Goal: Transaction & Acquisition: Purchase product/service

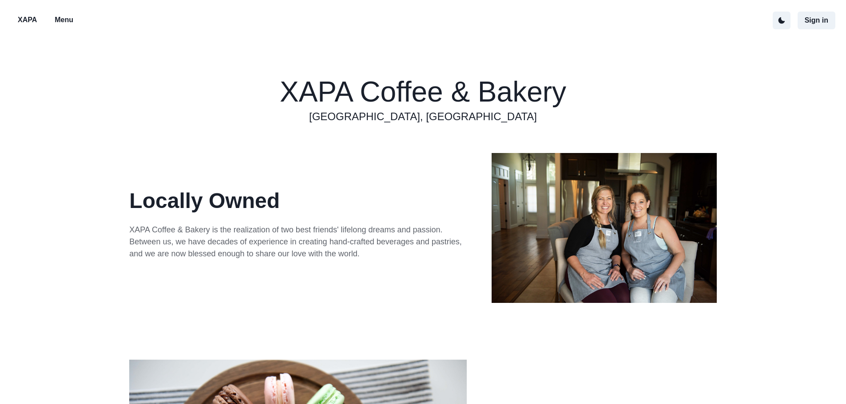
click at [68, 8] on div "XAPA Menu Sign in" at bounding box center [423, 20] width 846 height 40
click at [65, 19] on p "Menu" at bounding box center [64, 20] width 19 height 11
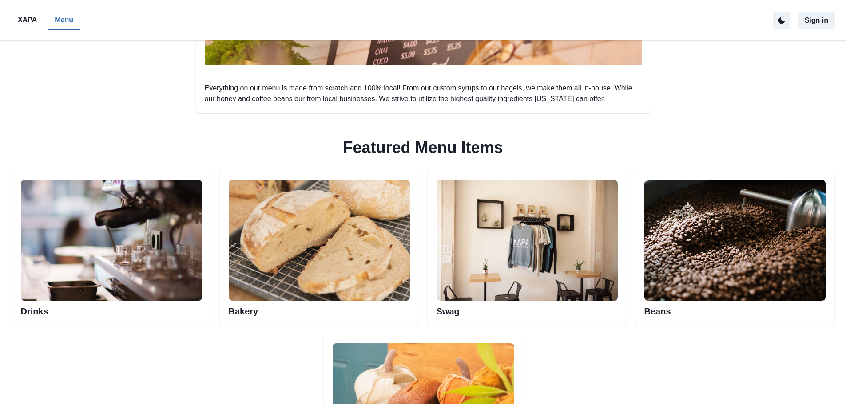
scroll to position [355, 0]
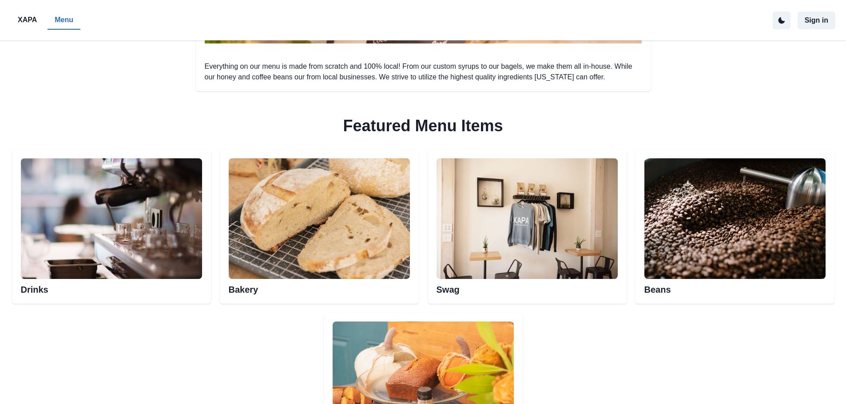
click at [133, 278] on img at bounding box center [111, 218] width 181 height 121
click at [108, 185] on img at bounding box center [111, 218] width 181 height 121
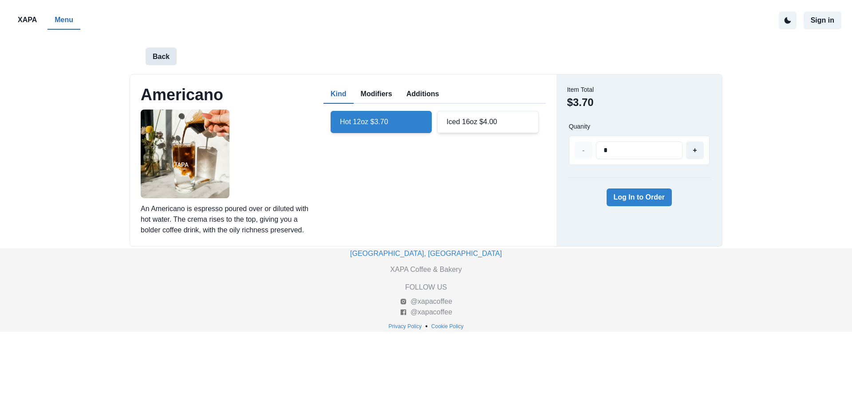
click at [152, 59] on button "Back" at bounding box center [161, 56] width 31 height 18
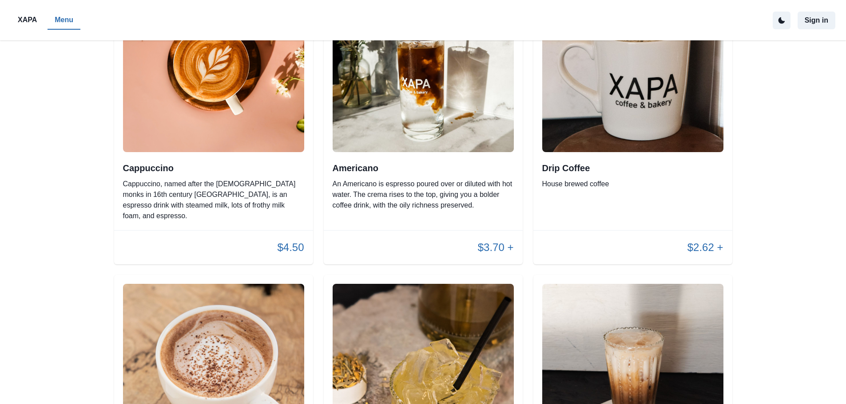
scroll to position [444, 0]
click at [478, 151] on img at bounding box center [422, 62] width 181 height 181
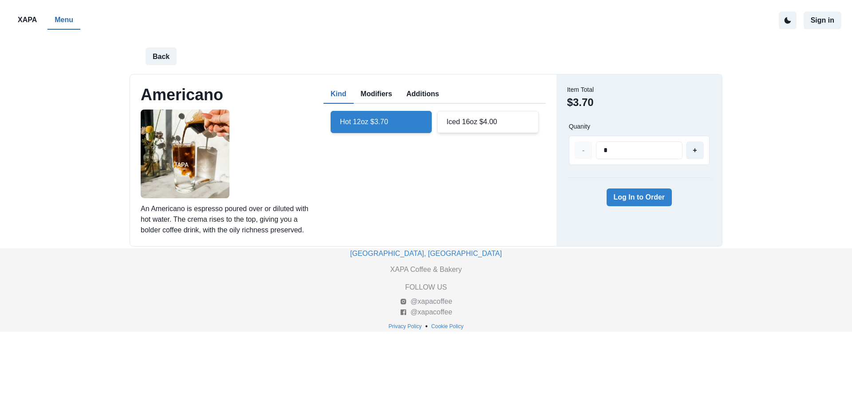
click at [357, 122] on div "Hot 12oz $3.70" at bounding box center [381, 122] width 101 height 22
click at [827, 23] on button "Sign in" at bounding box center [823, 21] width 38 height 18
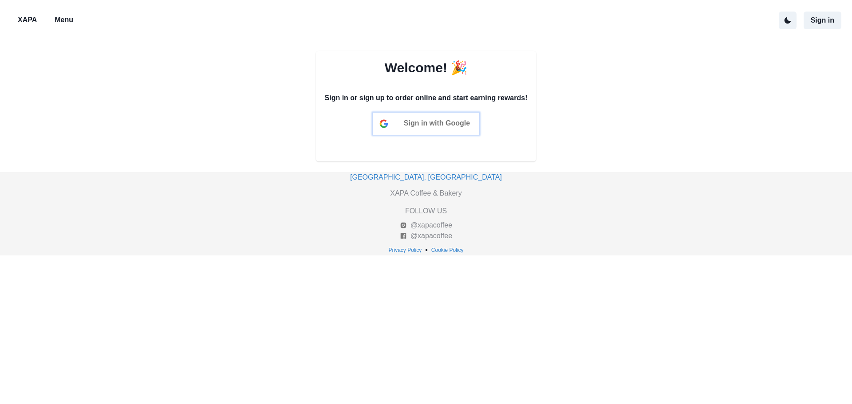
click at [428, 128] on div "Sign in with Google" at bounding box center [426, 124] width 107 height 22
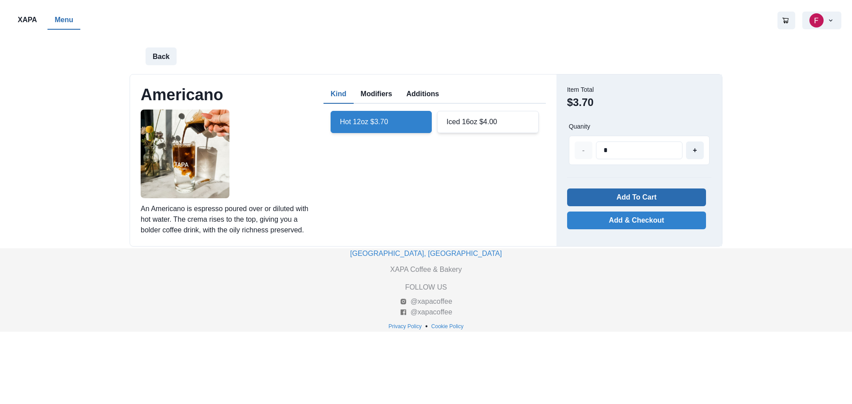
click at [619, 199] on button "Add To Cart" at bounding box center [636, 198] width 139 height 18
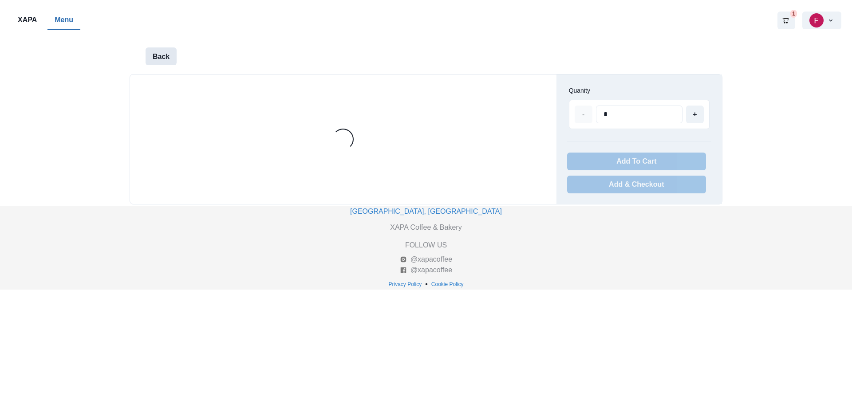
click at [155, 47] on button "Back" at bounding box center [161, 56] width 31 height 18
click at [51, 20] on button "Menu" at bounding box center [63, 20] width 33 height 19
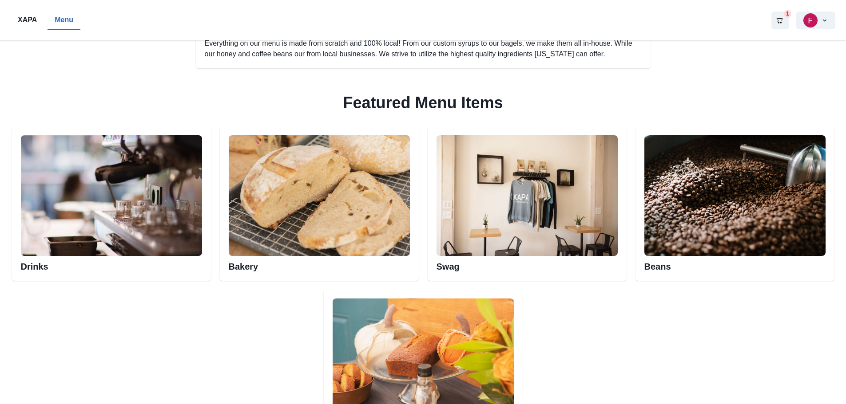
scroll to position [399, 0]
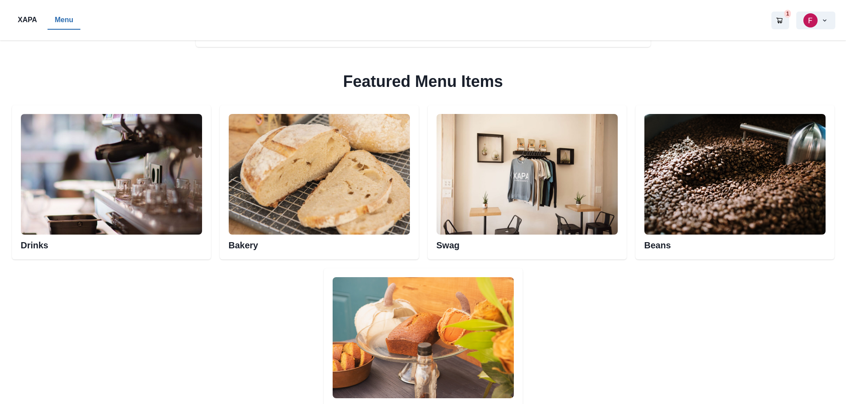
click at [145, 182] on img at bounding box center [111, 174] width 181 height 121
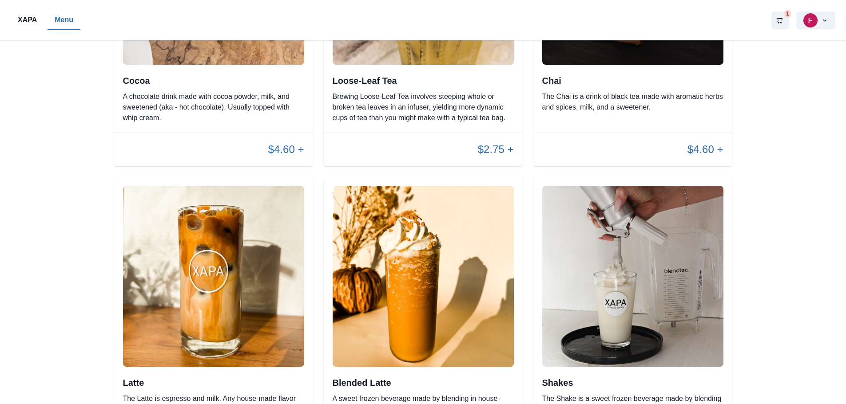
scroll to position [985, 0]
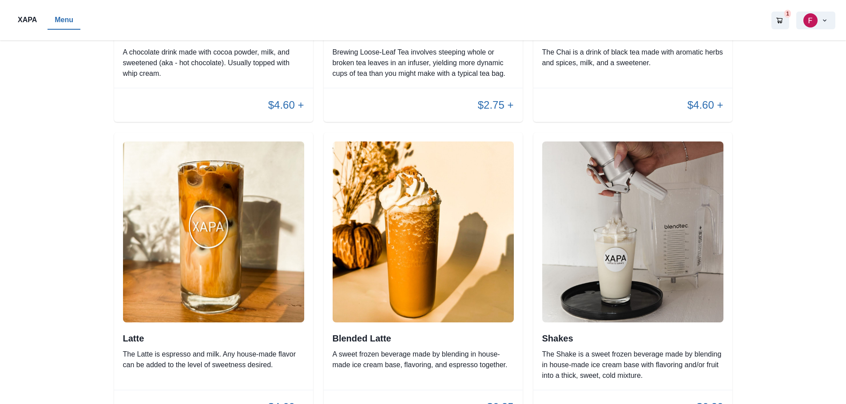
click at [410, 333] on h2 "Blended Latte" at bounding box center [422, 338] width 181 height 11
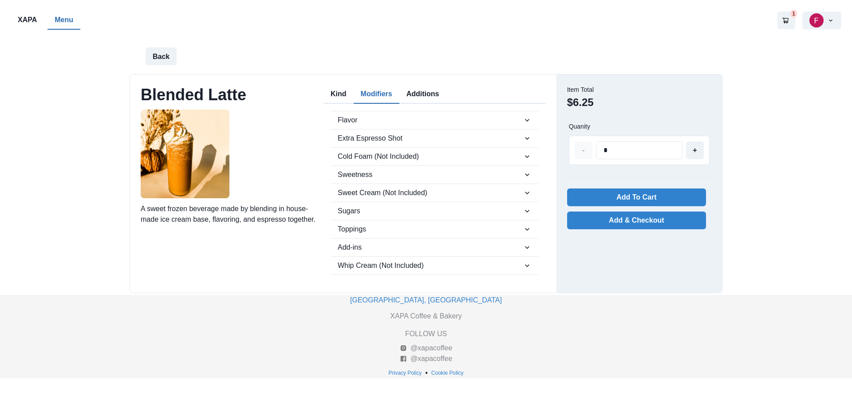
click at [384, 99] on button "Modifiers" at bounding box center [377, 94] width 46 height 19
click at [449, 120] on span "Flavor" at bounding box center [430, 120] width 185 height 11
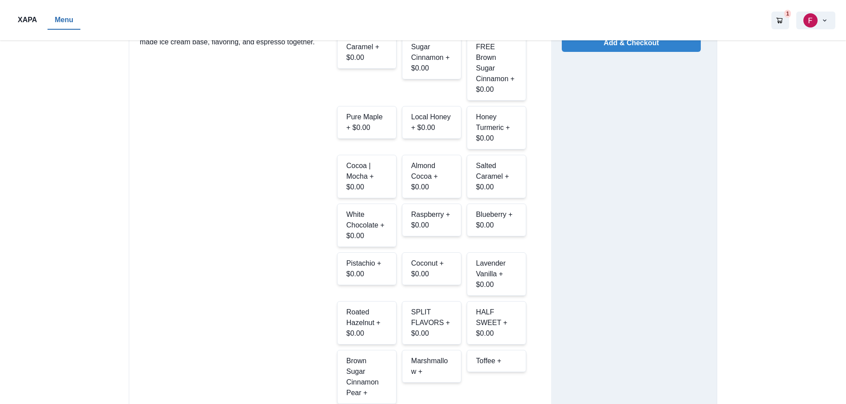
scroll to position [222, 0]
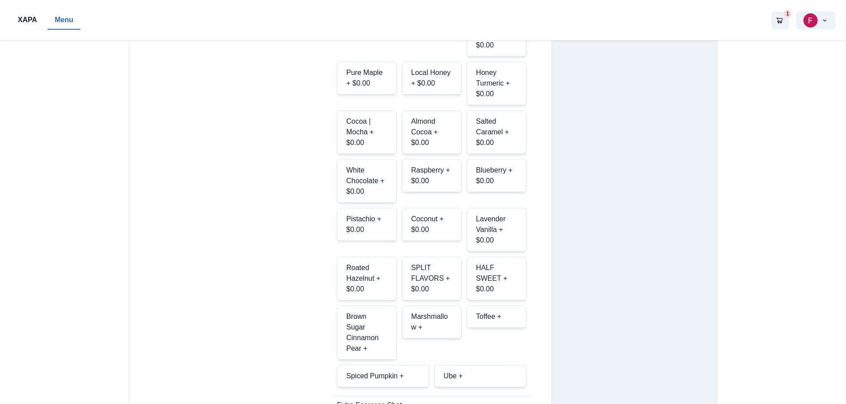
click at [405, 365] on div "Spiced Pumpkin +" at bounding box center [383, 376] width 92 height 22
click at [429, 272] on div "Simple Syrup + $0.00 Rosemary Vanilla + $0.00 SUGAR FREE Rosemary Vanilla + $0.…" at bounding box center [431, 149] width 189 height 477
click at [431, 306] on div "Marshmallow +" at bounding box center [431, 322] width 59 height 33
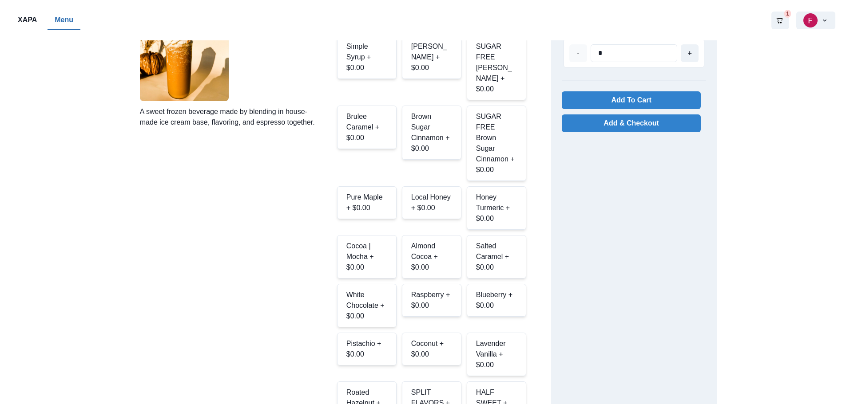
scroll to position [0, 0]
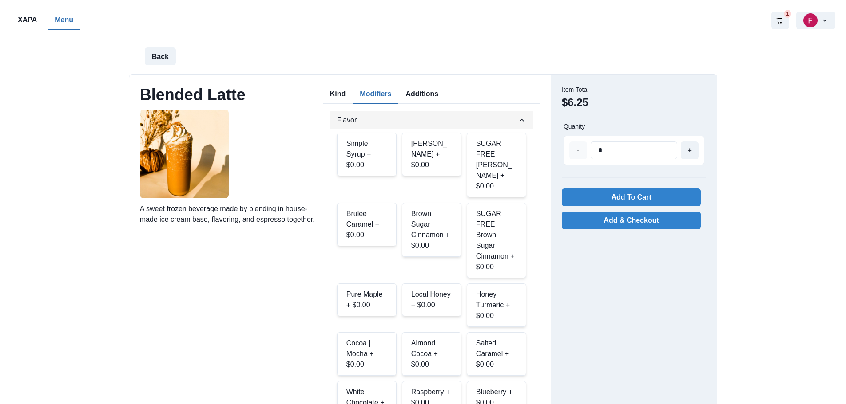
click at [519, 117] on icon "button" at bounding box center [521, 120] width 9 height 9
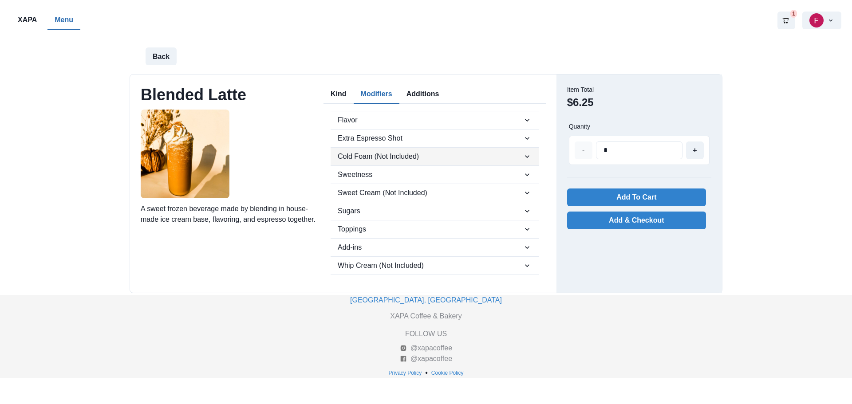
click at [488, 156] on span "Cold Foam (Not Included)" at bounding box center [430, 156] width 185 height 11
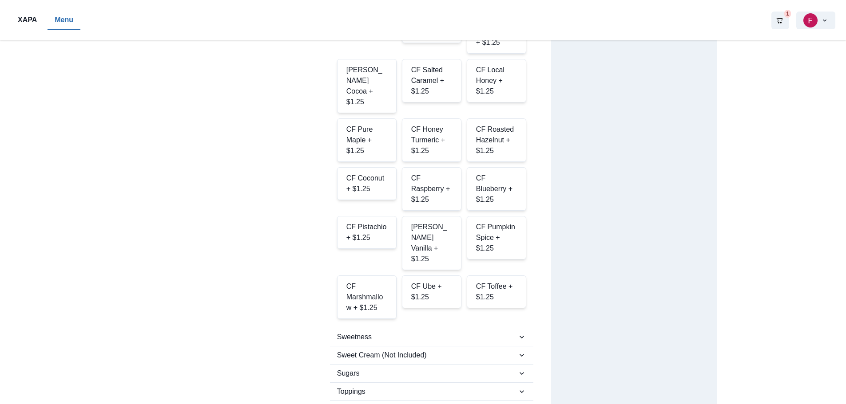
scroll to position [222, 0]
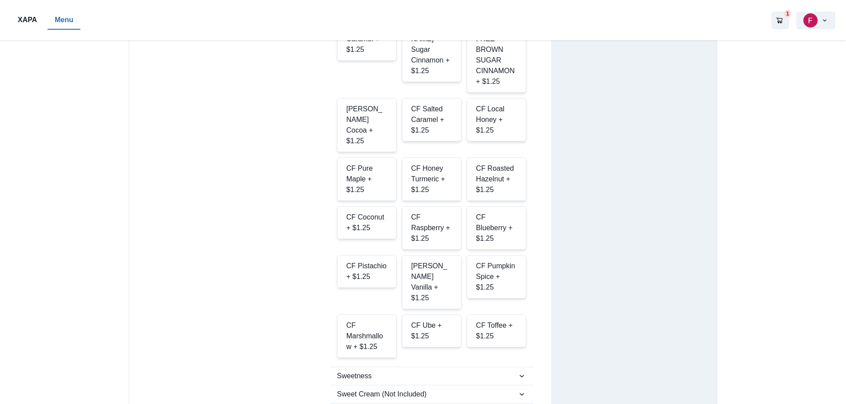
click at [374, 315] on div "CF Marshmallow + $1.25" at bounding box center [366, 336] width 59 height 43
click at [384, 315] on div "CF Marshmallow + $1.25" at bounding box center [366, 336] width 59 height 43
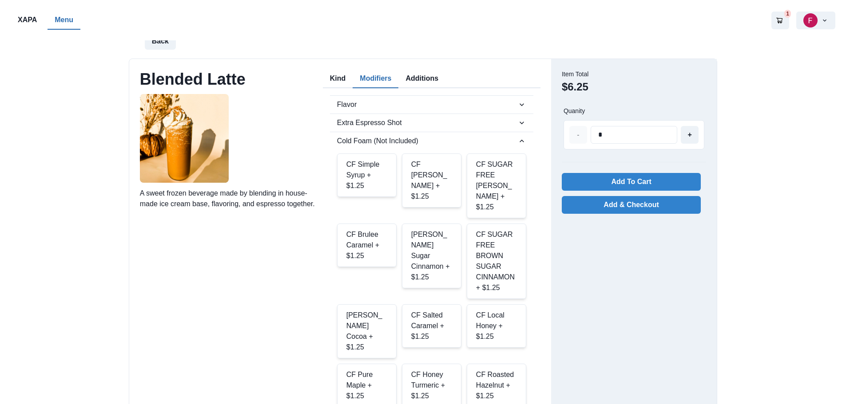
scroll to position [0, 0]
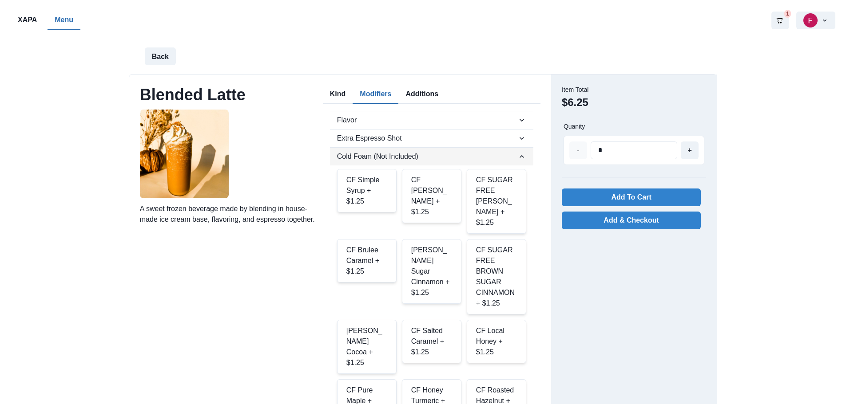
click at [421, 162] on button "Cold Foam (Not Included)" at bounding box center [431, 157] width 203 height 18
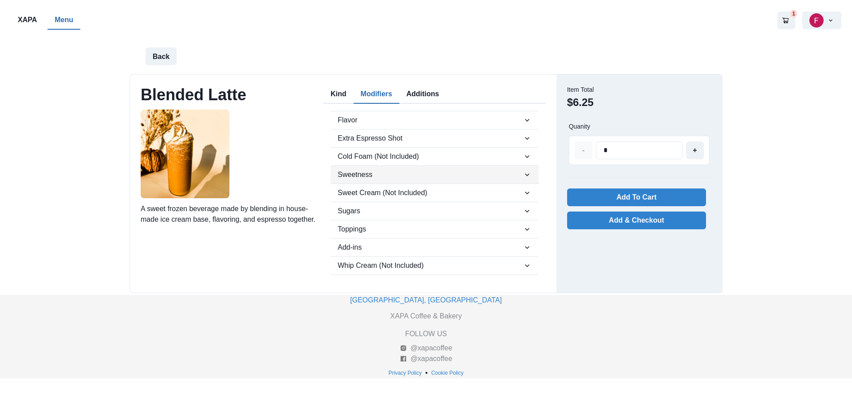
click at [424, 177] on span "Sweetness" at bounding box center [430, 175] width 185 height 11
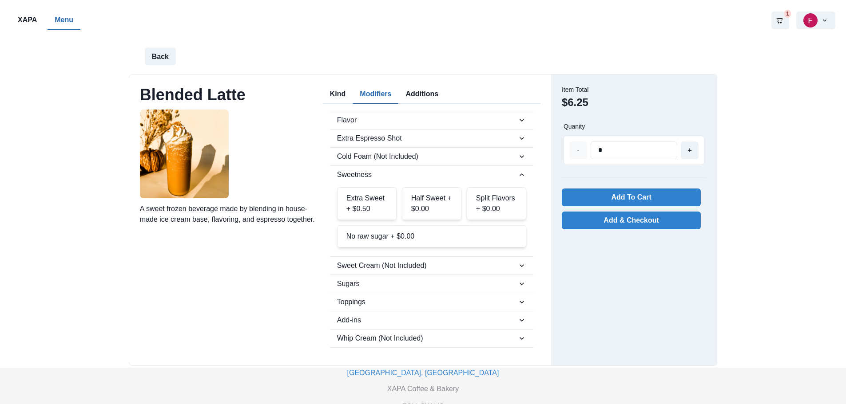
click at [378, 198] on div "Extra Sweet + $0.50" at bounding box center [366, 203] width 59 height 33
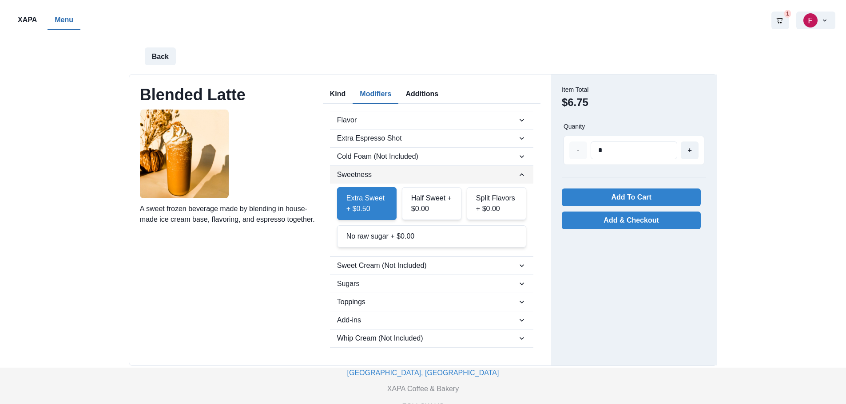
click at [410, 177] on span "Sweetness" at bounding box center [427, 175] width 180 height 11
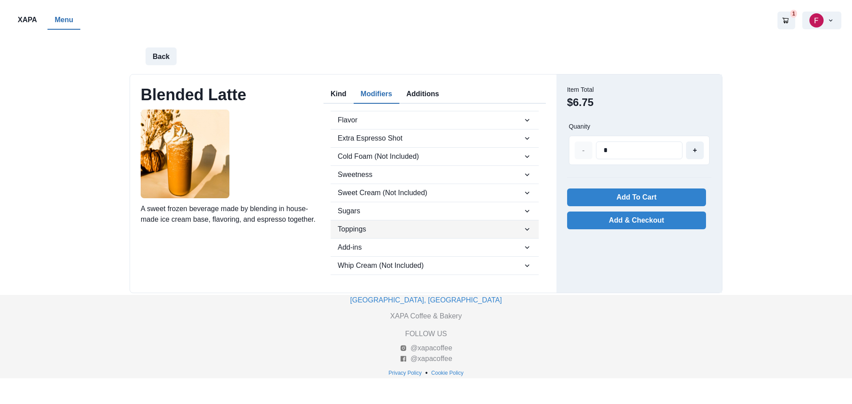
click at [415, 231] on span "Toppings" at bounding box center [430, 229] width 185 height 11
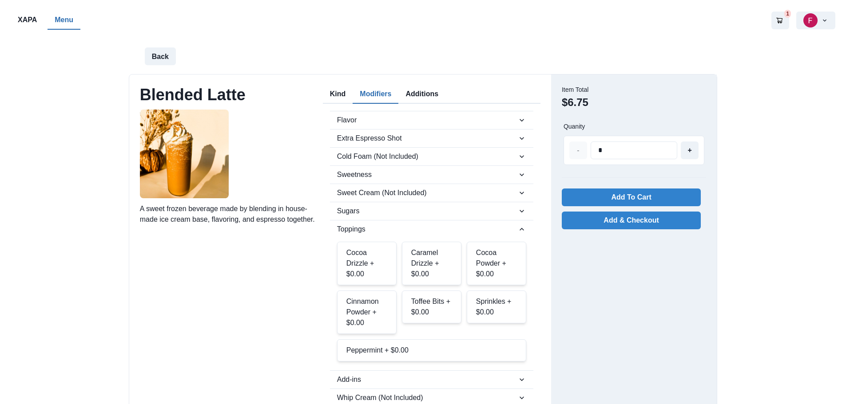
click at [369, 321] on div "Cinnamon Powder + $0.00" at bounding box center [366, 312] width 59 height 43
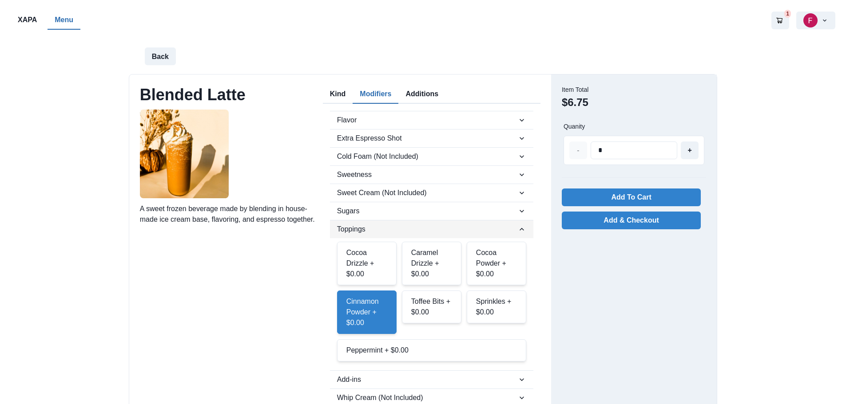
click at [412, 230] on span "Toppings" at bounding box center [427, 229] width 180 height 11
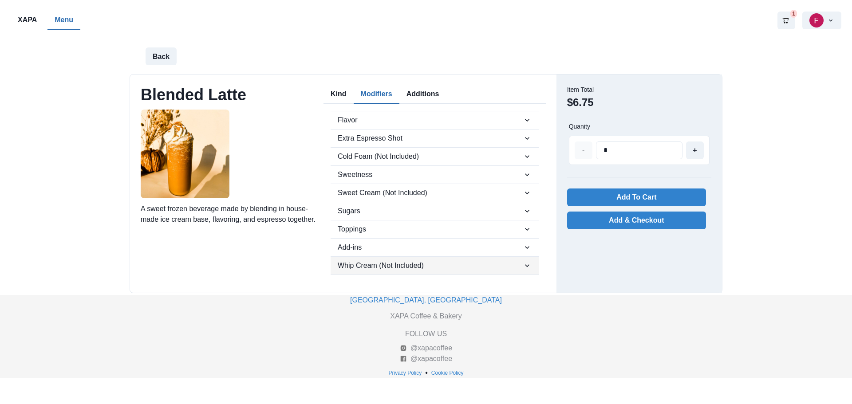
click at [427, 265] on span "Whip Cream (Not Included)" at bounding box center [430, 266] width 185 height 11
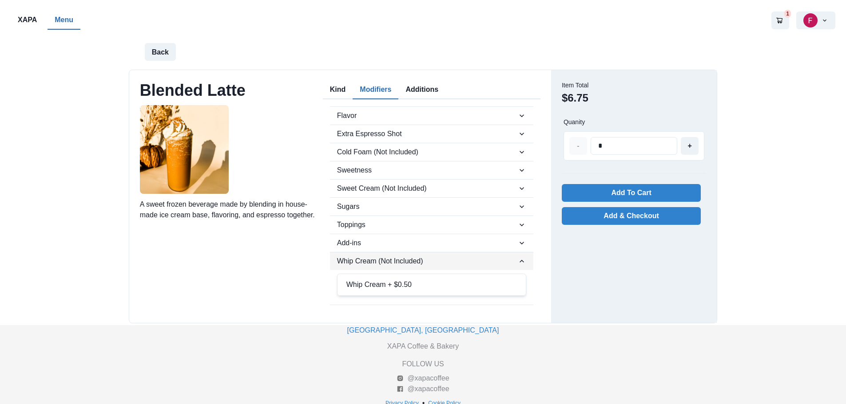
scroll to position [9, 0]
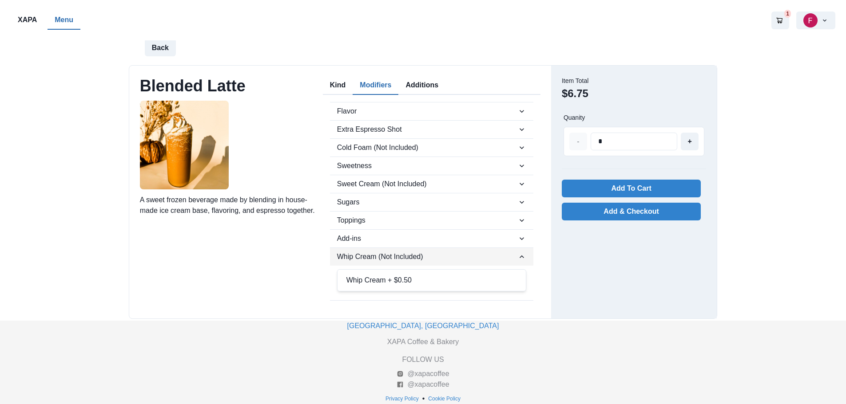
click at [452, 254] on span "Whip Cream (Not Included)" at bounding box center [427, 257] width 180 height 11
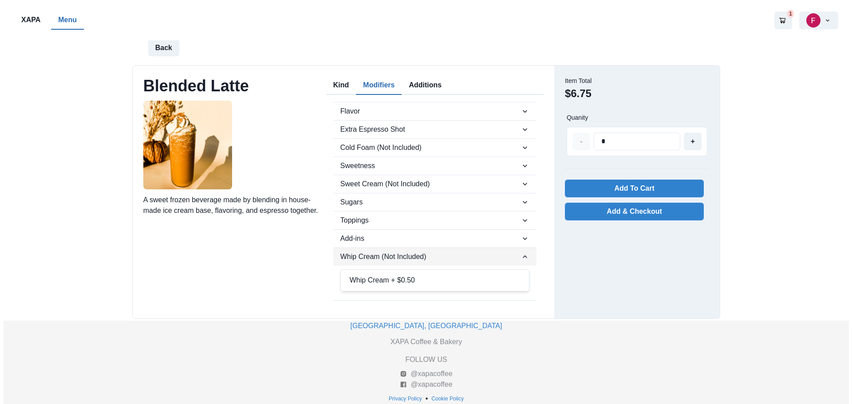
scroll to position [0, 0]
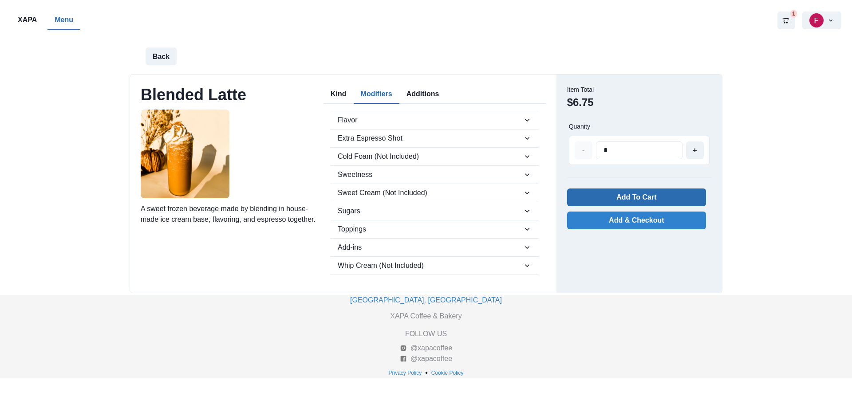
click at [628, 199] on button "Add To Cart" at bounding box center [636, 198] width 139 height 18
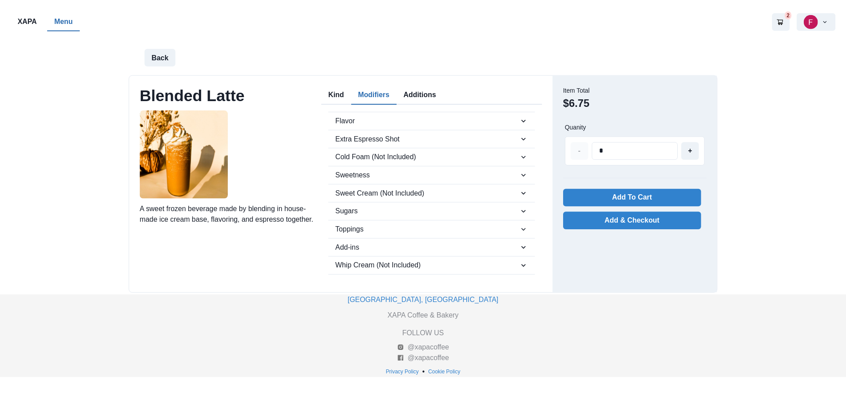
scroll to position [985, 0]
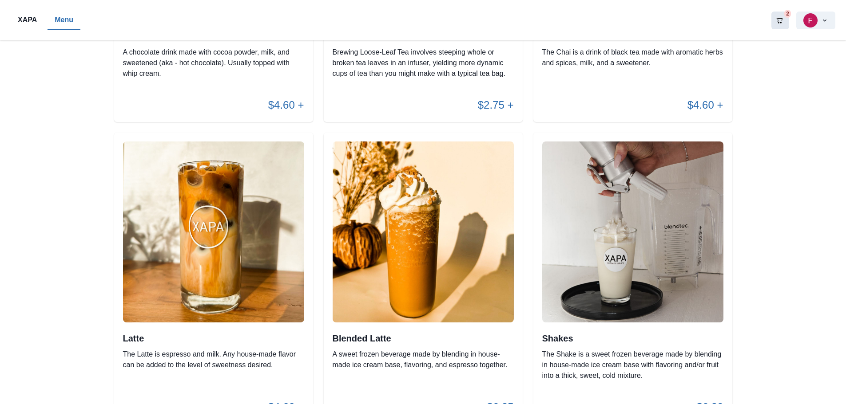
click at [779, 20] on button "2" at bounding box center [780, 21] width 18 height 18
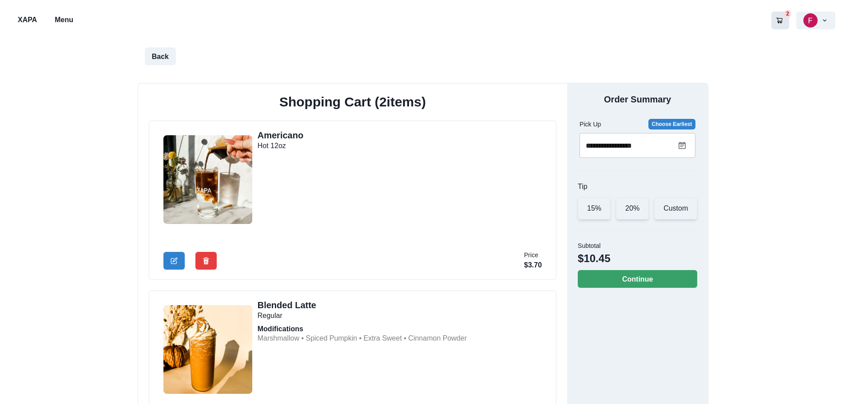
scroll to position [44, 0]
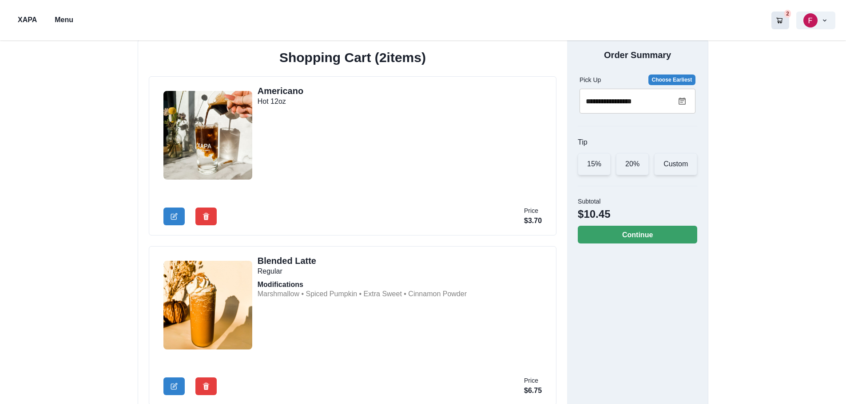
click at [664, 111] on input "**********" at bounding box center [628, 101] width 99 height 25
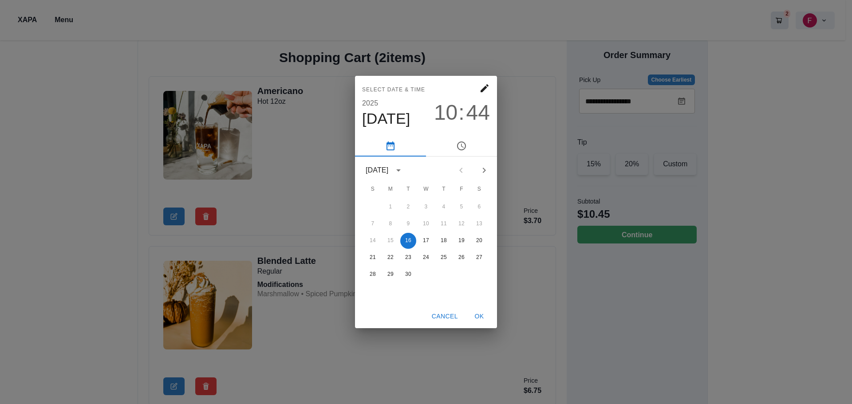
click at [473, 111] on span "44" at bounding box center [479, 112] width 24 height 25
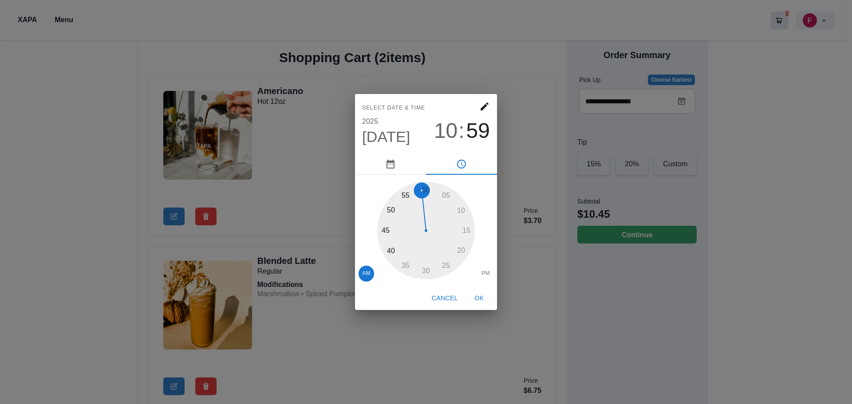
drag, startPoint x: 388, startPoint y: 228, endPoint x: 437, endPoint y: 184, distance: 65.7
click at [437, 184] on div at bounding box center [426, 231] width 98 height 98
click at [479, 294] on button "OK" at bounding box center [479, 298] width 28 height 16
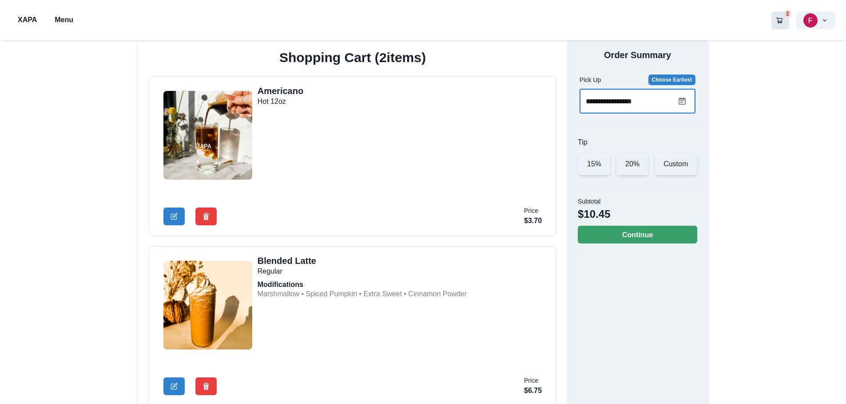
click at [651, 106] on input "**********" at bounding box center [628, 101] width 99 height 25
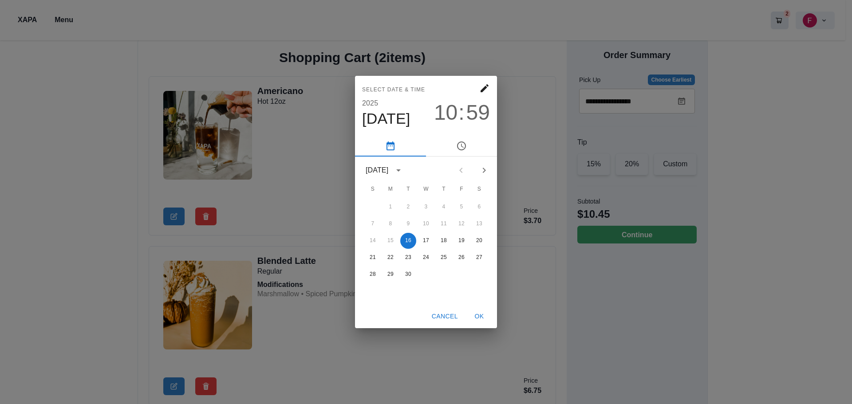
click at [472, 110] on span "59" at bounding box center [479, 112] width 24 height 25
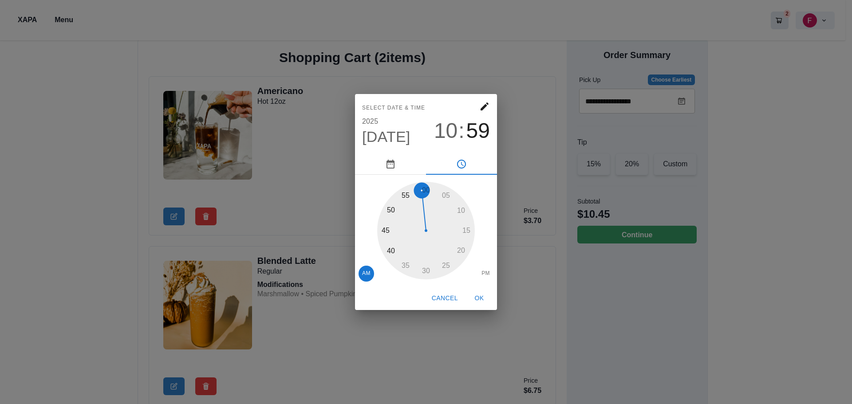
click at [434, 190] on div at bounding box center [426, 231] width 98 height 98
drag, startPoint x: 415, startPoint y: 198, endPoint x: 444, endPoint y: 135, distance: 68.9
click at [445, 143] on div "Select date & time 2025 Sep 16 10 : 53 05 10 15 20 25 30 35 40 45 50 55 00 AM PM" at bounding box center [426, 190] width 142 height 193
click at [443, 135] on span "10" at bounding box center [446, 131] width 24 height 25
drag, startPoint x: 391, startPoint y: 208, endPoint x: 402, endPoint y: 197, distance: 15.1
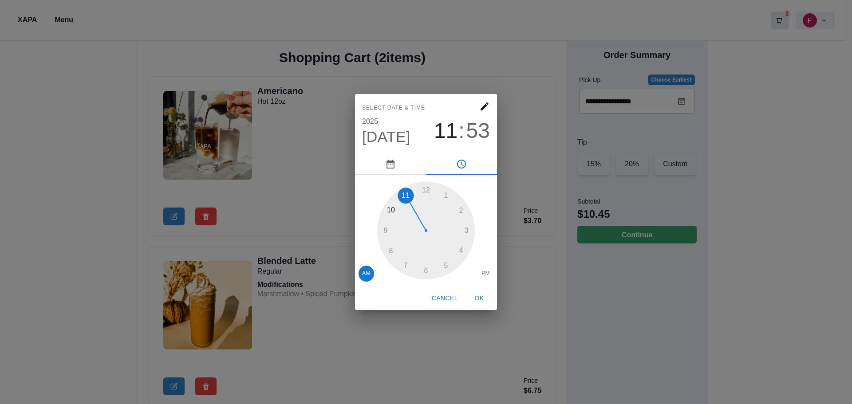
click at [402, 197] on div at bounding box center [426, 231] width 98 height 98
click at [472, 130] on span "53" at bounding box center [479, 131] width 24 height 25
drag, startPoint x: 395, startPoint y: 199, endPoint x: 424, endPoint y: 184, distance: 33.2
click at [424, 184] on div at bounding box center [426, 231] width 98 height 98
type input "**********"
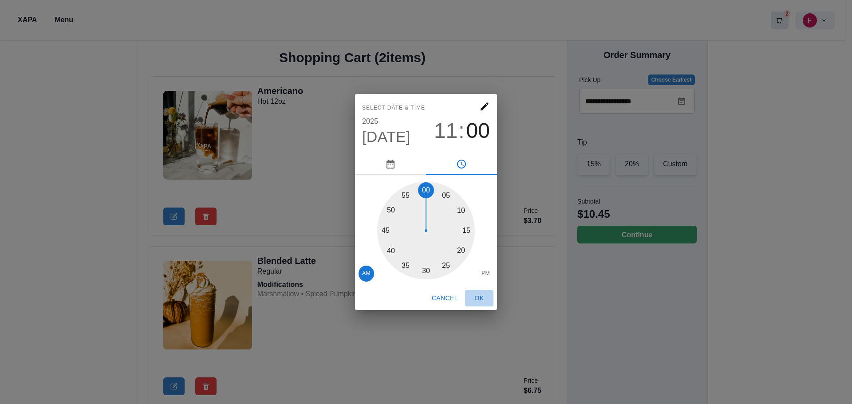
click at [480, 296] on button "OK" at bounding box center [479, 298] width 28 height 16
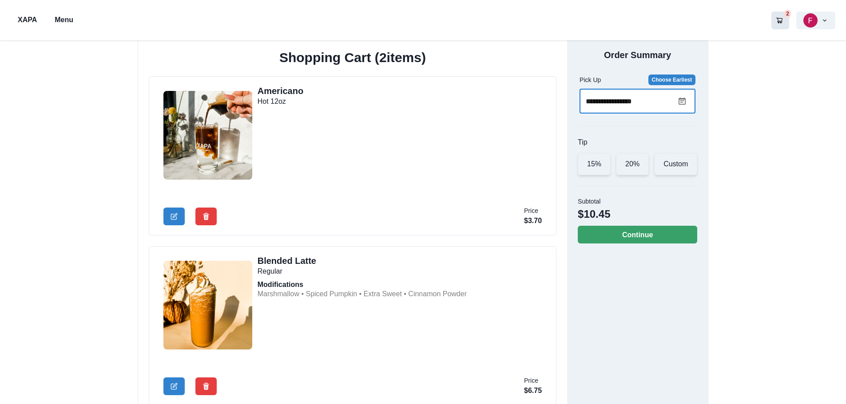
click at [668, 98] on input "**********" at bounding box center [628, 101] width 99 height 25
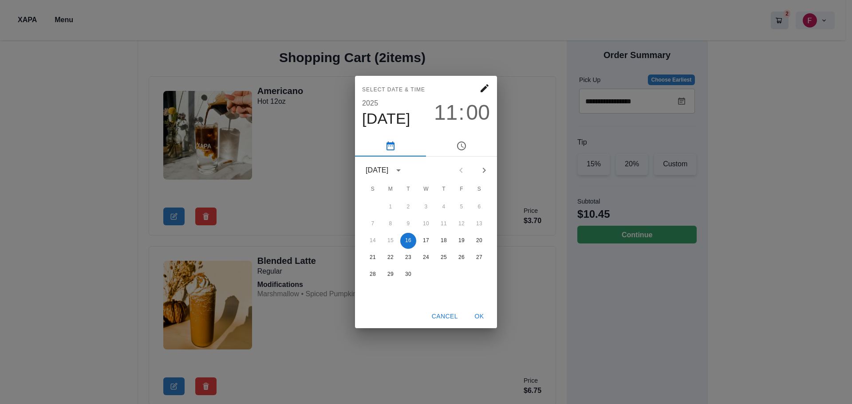
click at [625, 134] on div "Select date & time 2025 Sep 16 11 : 00 September 2025 S M T W T F S 1 2 3 4 5 6…" at bounding box center [426, 202] width 852 height 404
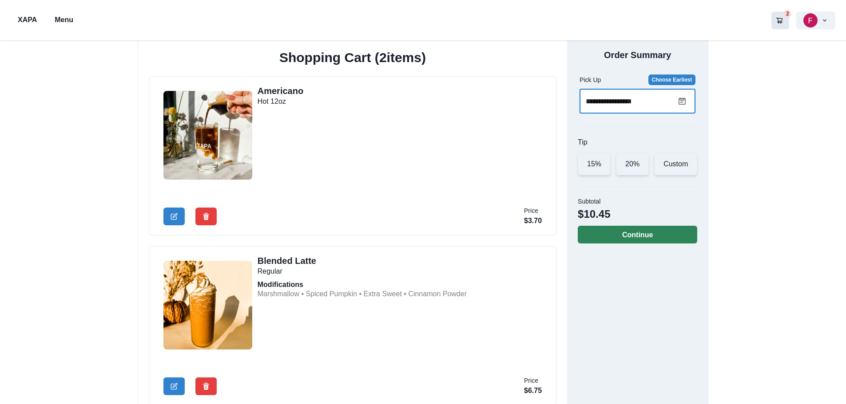
click at [615, 232] on button "Continue" at bounding box center [636, 235] width 119 height 18
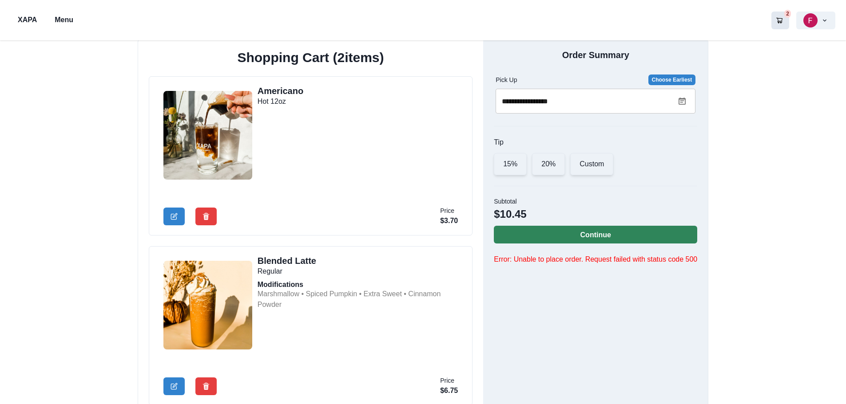
click at [669, 232] on button "Continue" at bounding box center [595, 235] width 203 height 18
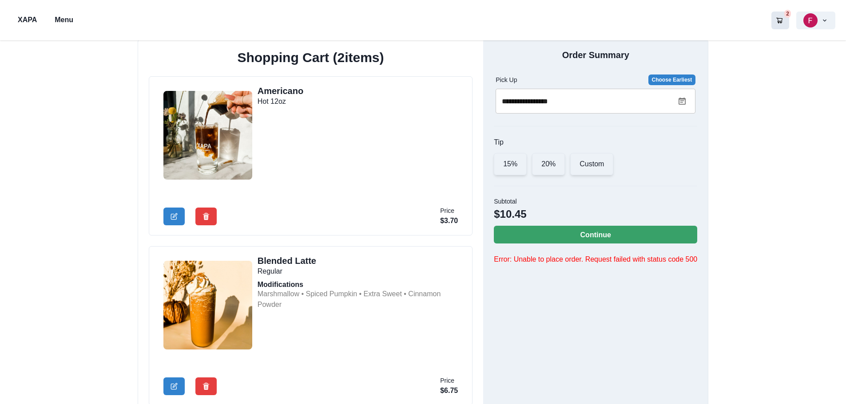
drag, startPoint x: 780, startPoint y: 18, endPoint x: 779, endPoint y: 25, distance: 7.1
click at [779, 21] on icon "Go to your shopping cart" at bounding box center [779, 21] width 6 height 6
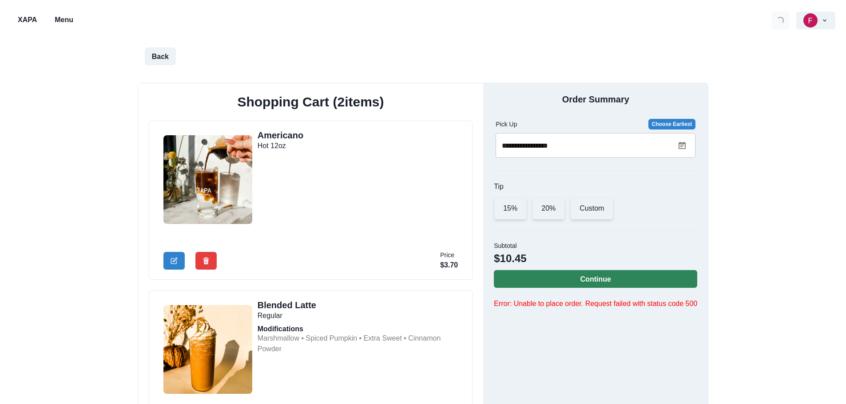
click at [617, 285] on button "Continue" at bounding box center [595, 279] width 203 height 18
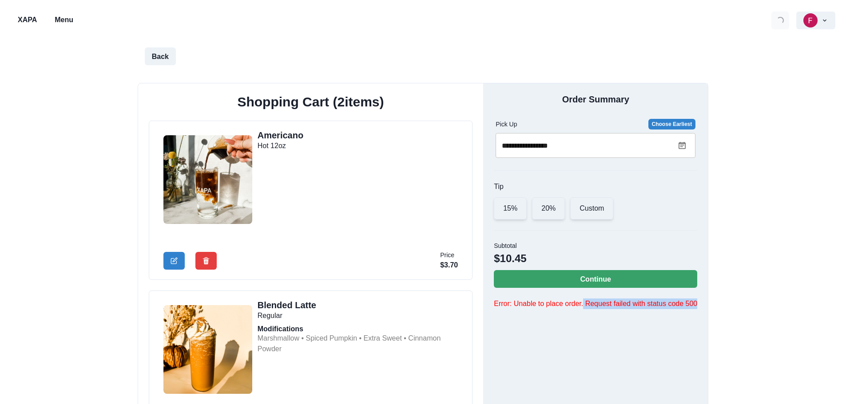
drag, startPoint x: 585, startPoint y: 307, endPoint x: 680, endPoint y: 341, distance: 100.9
click at [772, 304] on div "**********" at bounding box center [423, 255] width 846 height 431
click at [635, 352] on div "**********" at bounding box center [595, 271] width 225 height 377
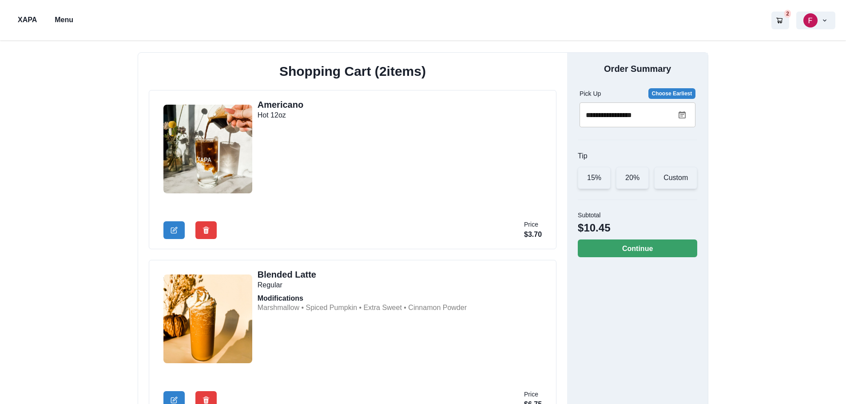
scroll to position [44, 0]
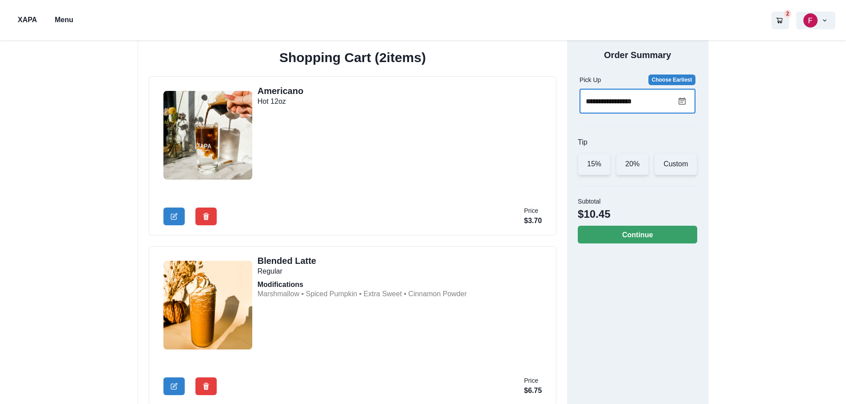
click at [638, 100] on input "**********" at bounding box center [628, 101] width 99 height 25
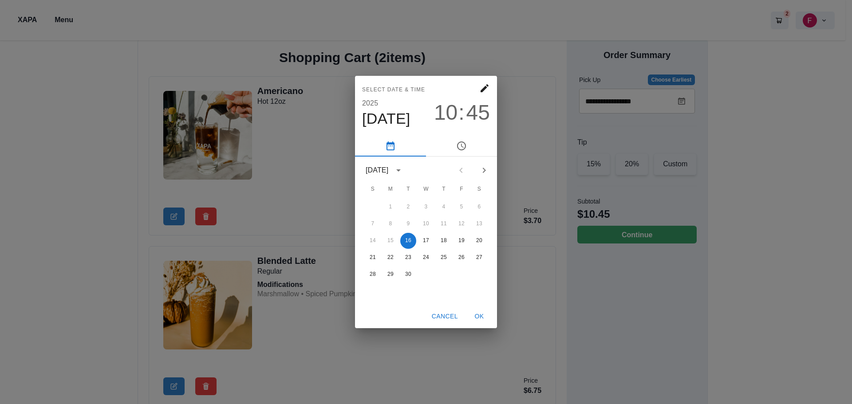
click at [468, 115] on span "45" at bounding box center [479, 112] width 24 height 25
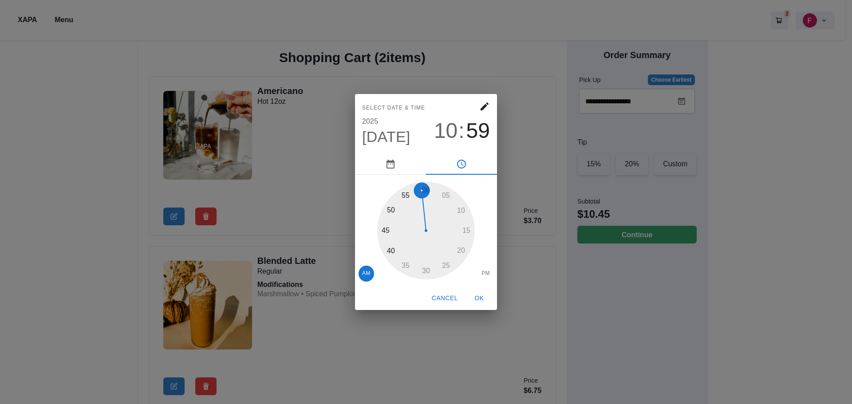
drag, startPoint x: 393, startPoint y: 223, endPoint x: 428, endPoint y: 190, distance: 47.7
click at [428, 190] on div at bounding box center [426, 231] width 98 height 98
drag, startPoint x: 445, startPoint y: 131, endPoint x: 454, endPoint y: 136, distance: 10.4
click at [448, 132] on span "10" at bounding box center [446, 131] width 24 height 25
drag, startPoint x: 390, startPoint y: 210, endPoint x: 443, endPoint y: 158, distance: 74.1
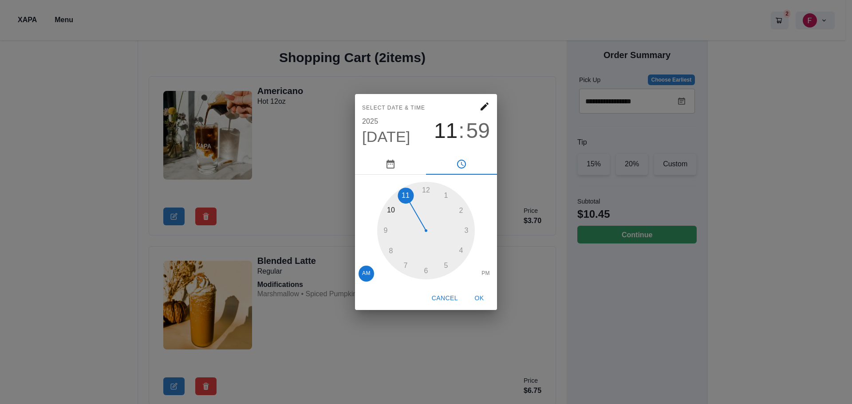
click at [401, 195] on div at bounding box center [426, 231] width 98 height 98
drag, startPoint x: 420, startPoint y: 196, endPoint x: 425, endPoint y: 193, distance: 5.2
click at [425, 193] on div at bounding box center [426, 231] width 98 height 98
type input "**********"
click at [475, 294] on button "OK" at bounding box center [479, 298] width 28 height 16
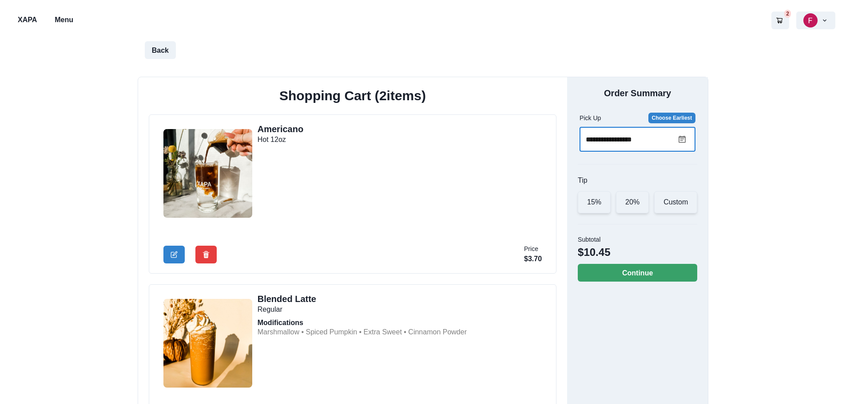
scroll to position [0, 0]
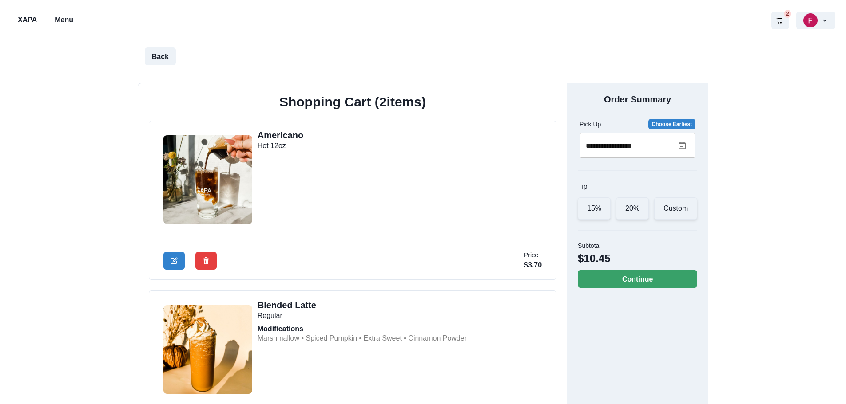
click at [69, 20] on p "Menu" at bounding box center [64, 20] width 19 height 11
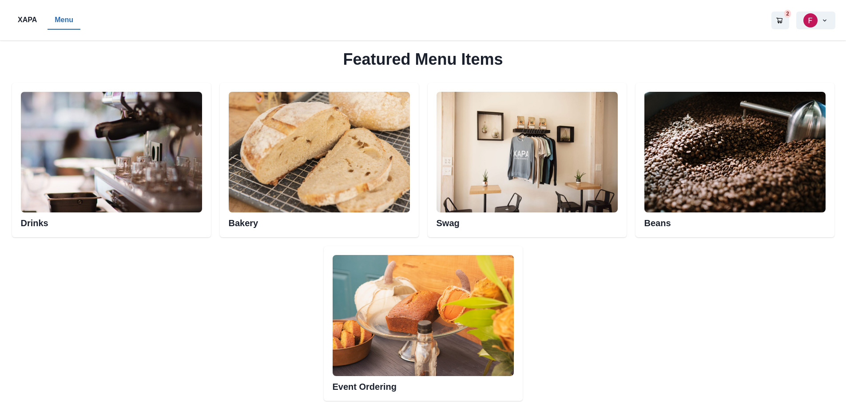
scroll to position [444, 0]
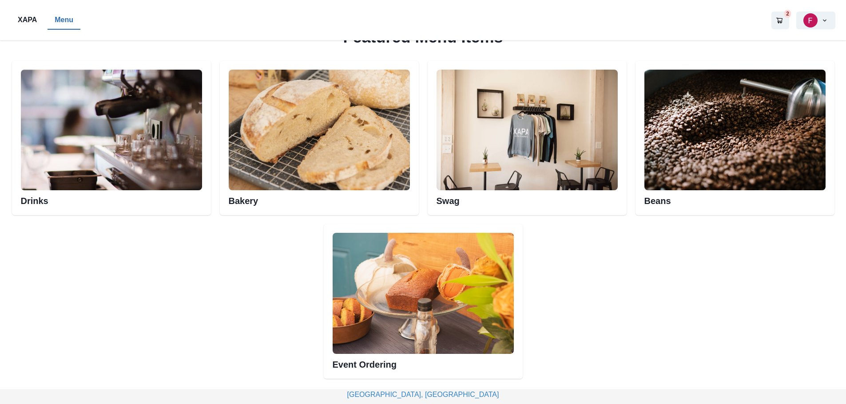
click at [305, 170] on img at bounding box center [319, 130] width 181 height 121
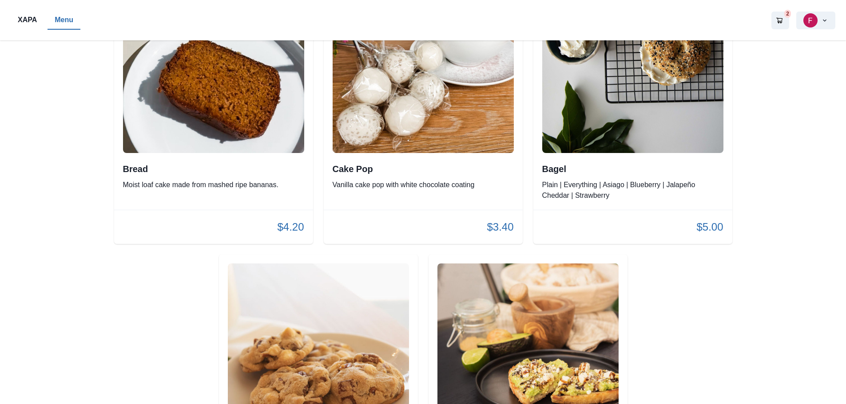
scroll to position [1775, 0]
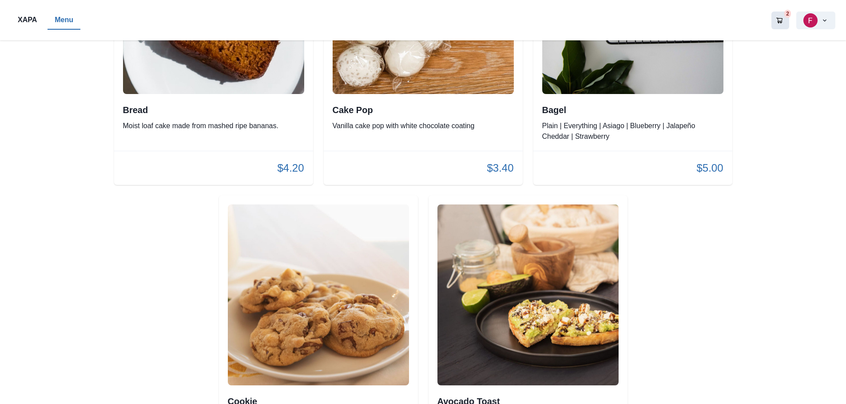
click at [783, 15] on button "2" at bounding box center [780, 21] width 18 height 18
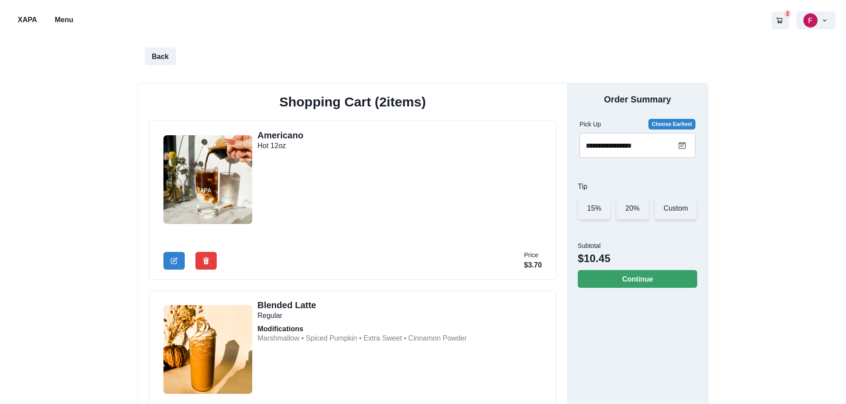
click at [682, 143] on icon at bounding box center [681, 145] width 7 height 7
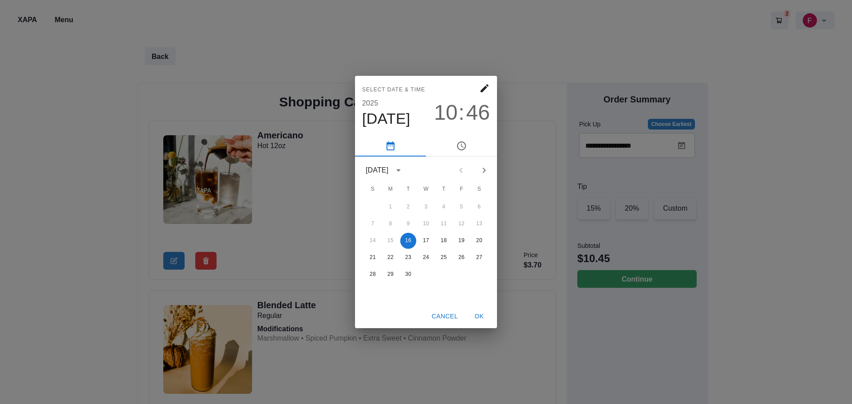
click at [464, 148] on icon "pick time" at bounding box center [461, 146] width 11 height 11
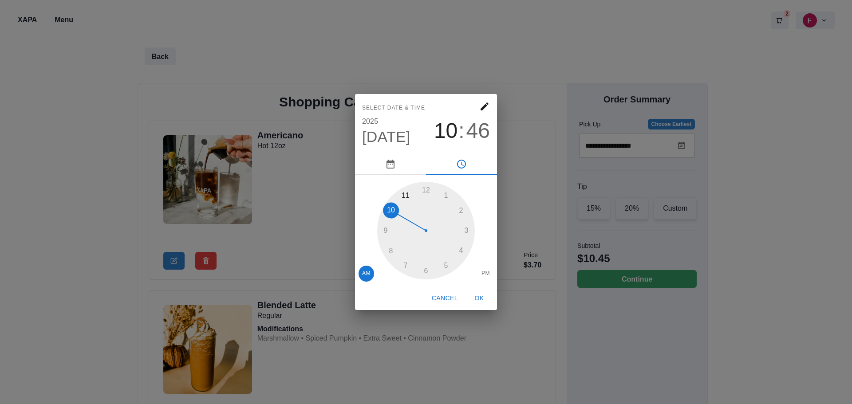
click at [406, 194] on div at bounding box center [426, 231] width 98 height 98
click at [467, 229] on div at bounding box center [426, 231] width 98 height 98
click at [469, 230] on div at bounding box center [426, 231] width 98 height 98
type input "**********"
click at [484, 300] on button "OK" at bounding box center [479, 298] width 28 height 16
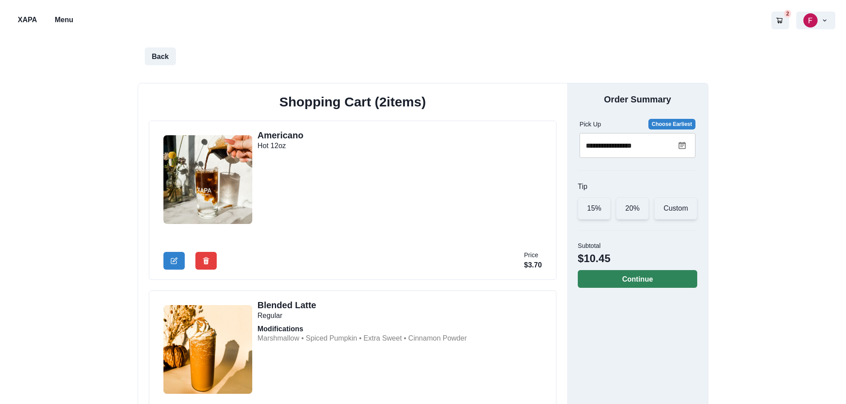
click at [621, 279] on button "Continue" at bounding box center [636, 279] width 119 height 18
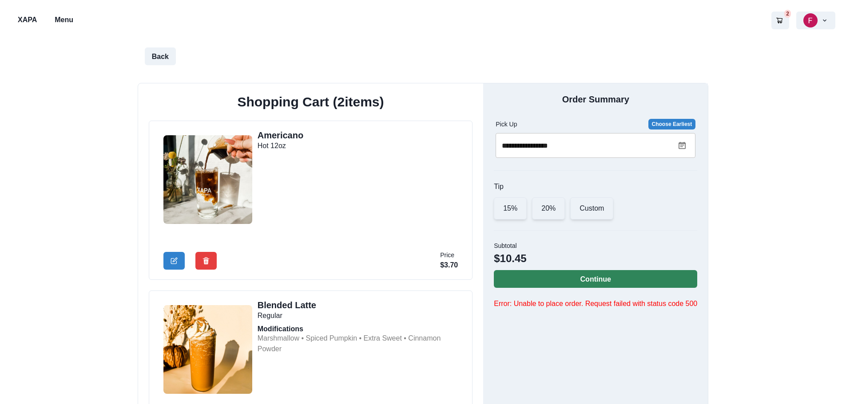
click at [572, 276] on button "Continue" at bounding box center [595, 279] width 203 height 18
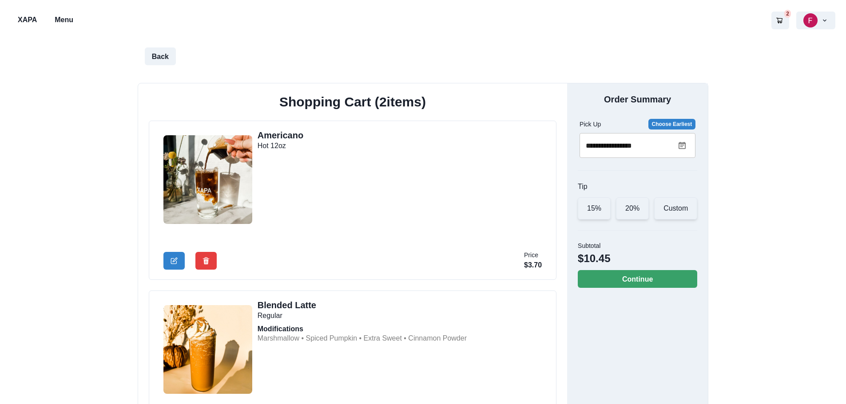
click at [682, 146] on icon at bounding box center [681, 145] width 7 height 7
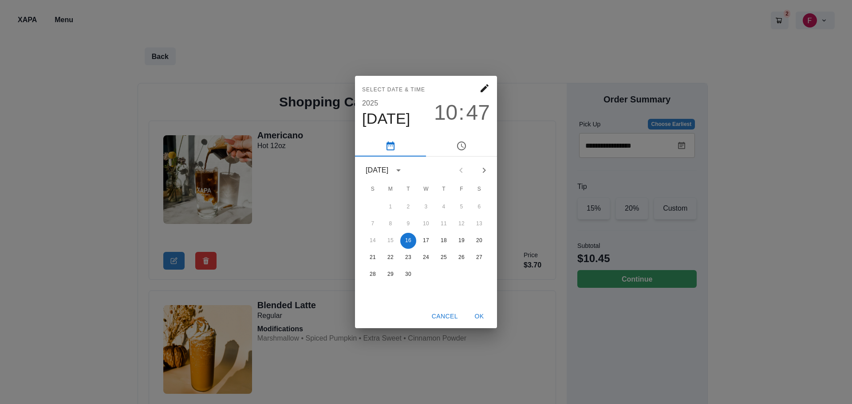
click at [677, 126] on div "Select date & time [DATE] 10 : 47 [DATE] S M T W T F S 1 2 3 4 5 6 7 8 9 10 11 …" at bounding box center [426, 202] width 852 height 404
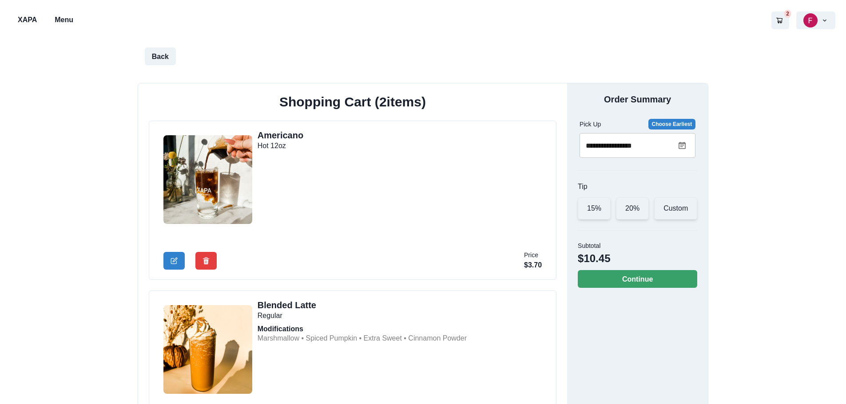
click at [674, 123] on button "Choose Earliest" at bounding box center [671, 124] width 47 height 11
click at [684, 145] on icon at bounding box center [681, 145] width 7 height 7
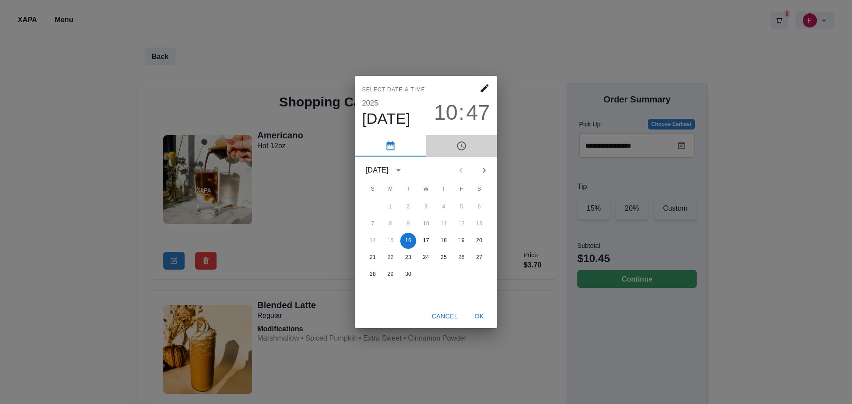
click at [453, 144] on button "pick time" at bounding box center [461, 145] width 71 height 21
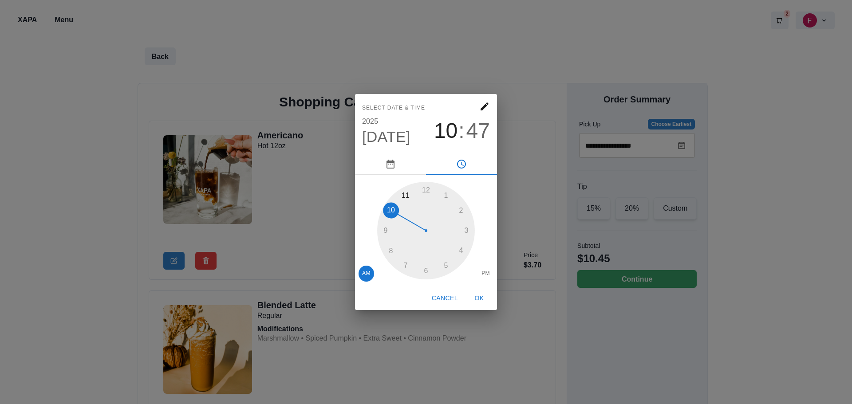
click at [404, 202] on div at bounding box center [426, 231] width 98 height 98
click at [466, 229] on div at bounding box center [426, 231] width 98 height 98
click at [486, 299] on button "OK" at bounding box center [479, 298] width 28 height 16
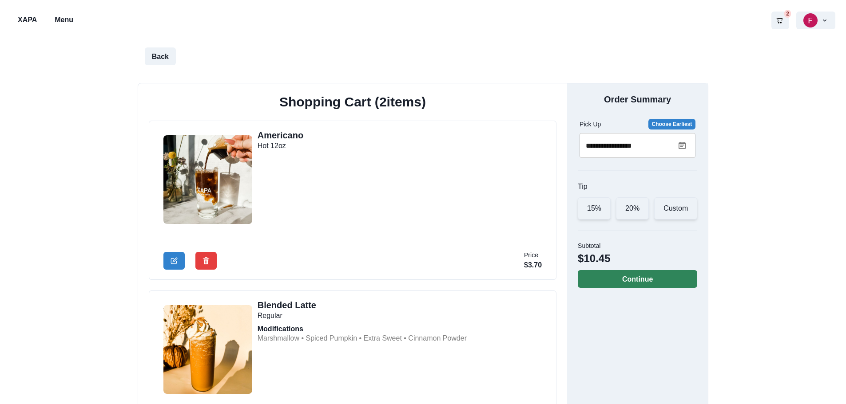
click at [651, 282] on button "Continue" at bounding box center [636, 279] width 119 height 18
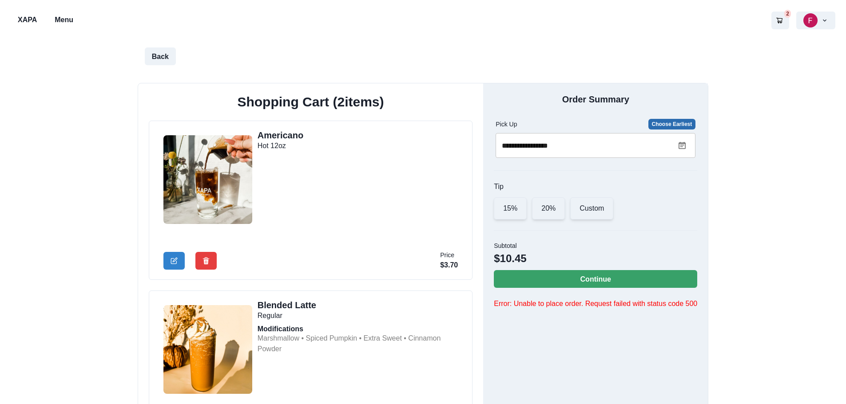
click at [661, 127] on button "Choose Earliest" at bounding box center [671, 124] width 47 height 11
click at [583, 285] on button "Continue" at bounding box center [595, 279] width 203 height 18
click at [593, 212] on div "Custom" at bounding box center [591, 209] width 43 height 22
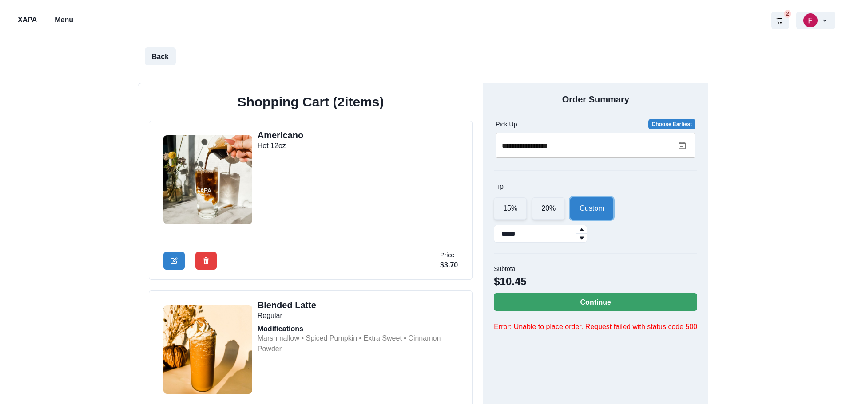
click at [680, 149] on icon at bounding box center [681, 145] width 7 height 7
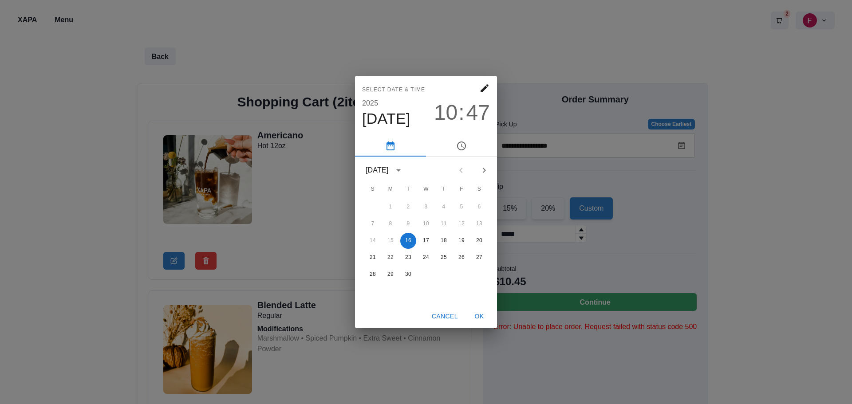
click at [457, 151] on icon "pick time" at bounding box center [461, 146] width 11 height 11
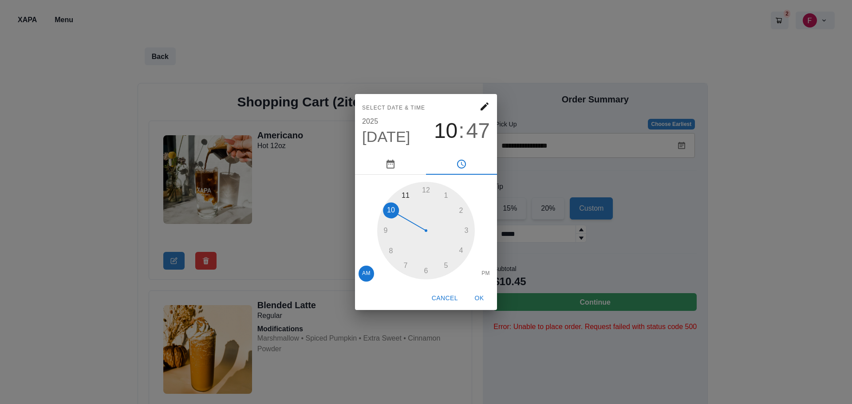
click at [407, 195] on div at bounding box center [426, 231] width 98 height 98
click at [469, 232] on div at bounding box center [426, 231] width 98 height 98
type input "**********"
click at [477, 300] on button "OK" at bounding box center [479, 298] width 28 height 16
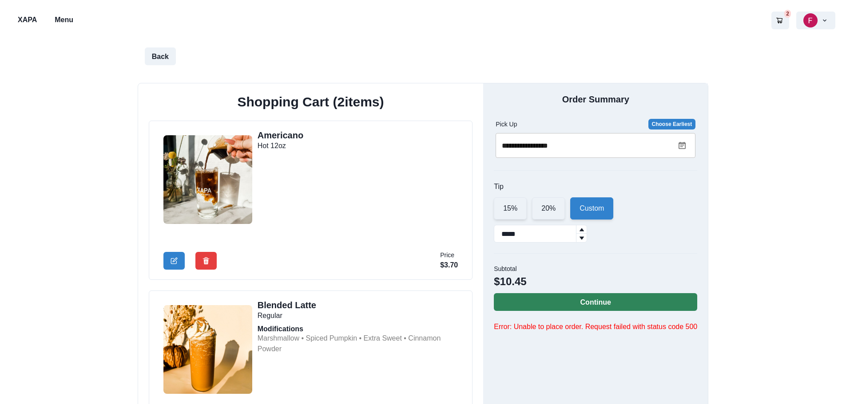
click at [544, 309] on button "Continue" at bounding box center [595, 302] width 203 height 18
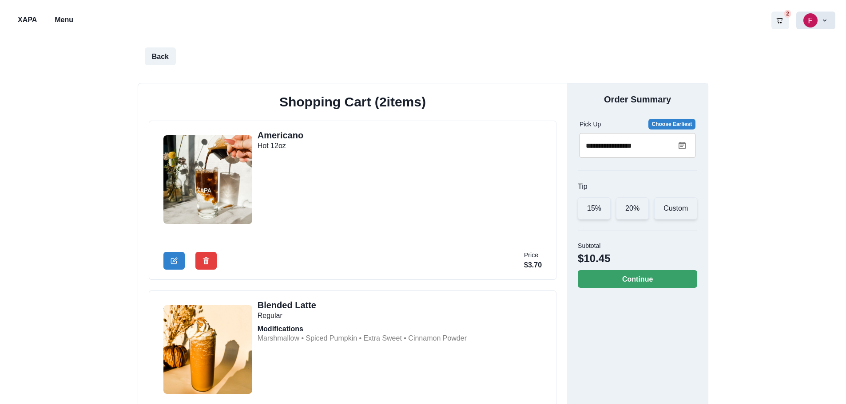
click at [826, 24] on icon "button" at bounding box center [824, 20] width 7 height 7
click at [782, 60] on button "Recent Orders" at bounding box center [785, 61] width 99 height 16
click at [163, 55] on button "Back" at bounding box center [160, 56] width 31 height 18
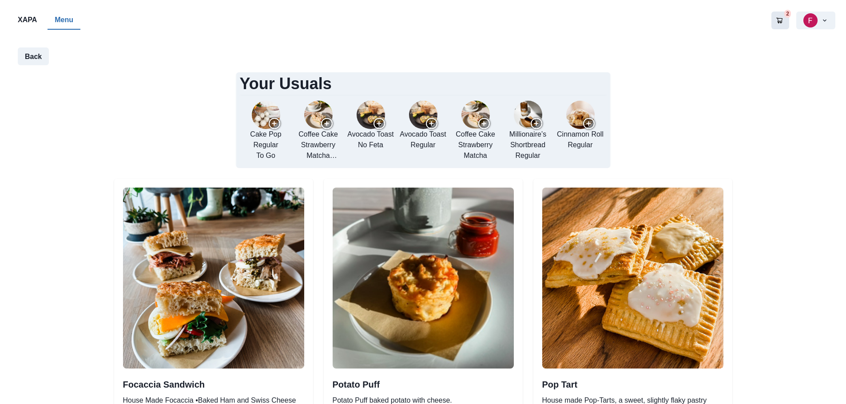
click at [779, 20] on icon "Go to your shopping cart" at bounding box center [778, 20] width 7 height 7
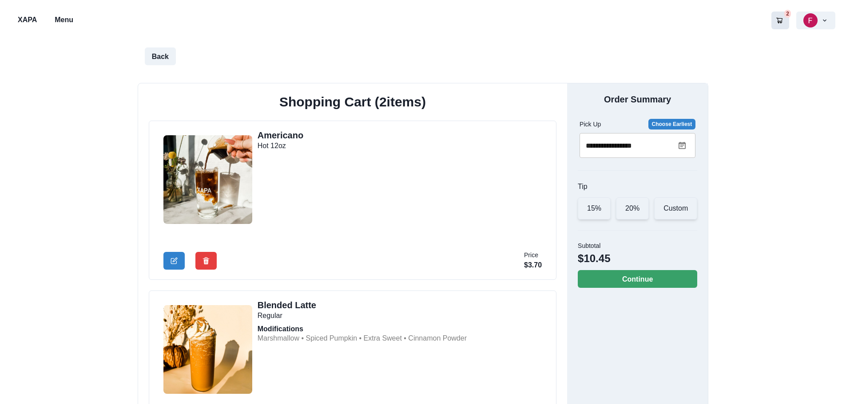
click at [679, 146] on icon at bounding box center [681, 145] width 7 height 7
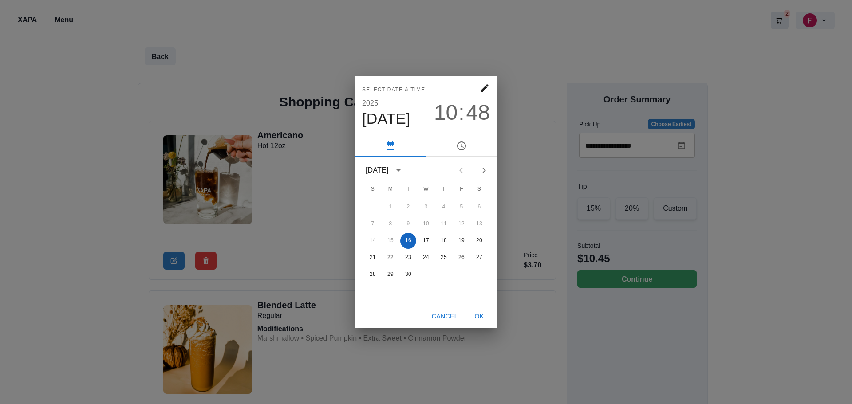
click at [409, 240] on button "16" at bounding box center [408, 241] width 16 height 16
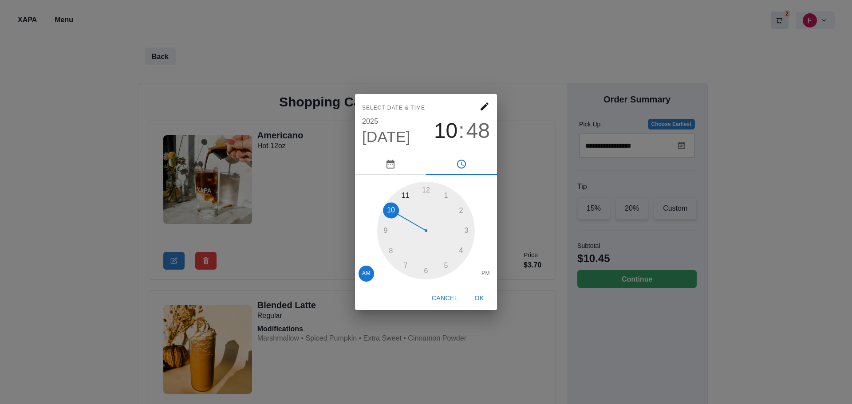
click at [400, 197] on div at bounding box center [426, 231] width 98 height 98
click at [467, 232] on div at bounding box center [426, 231] width 98 height 98
type input "**********"
click at [478, 296] on button "OK" at bounding box center [479, 298] width 28 height 16
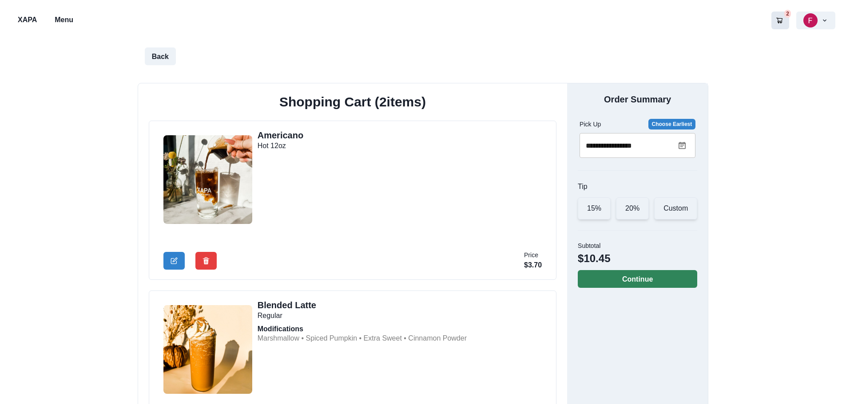
click at [638, 275] on button "Continue" at bounding box center [636, 279] width 119 height 18
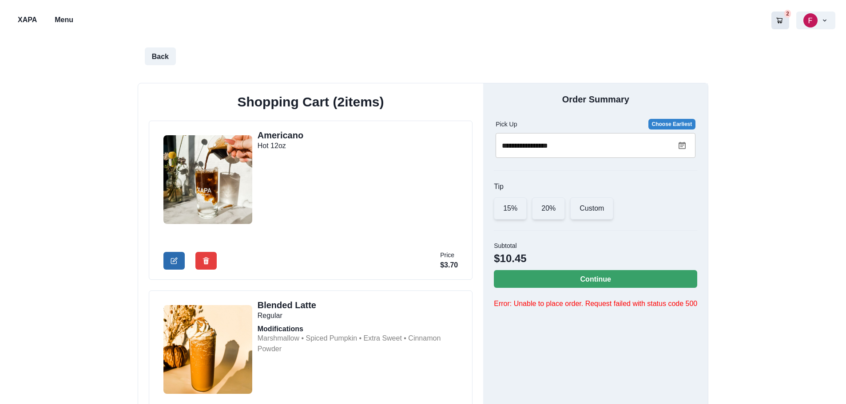
click at [171, 264] on icon "Edit Cart Item" at bounding box center [173, 260] width 7 height 7
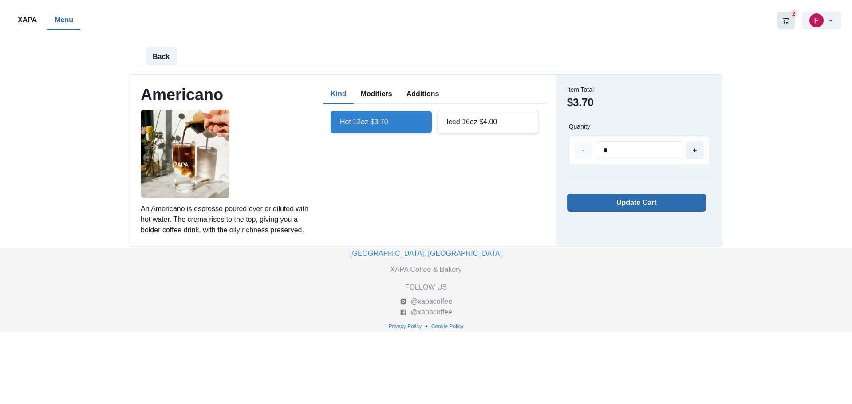
click at [613, 202] on button "Update Cart" at bounding box center [636, 203] width 139 height 18
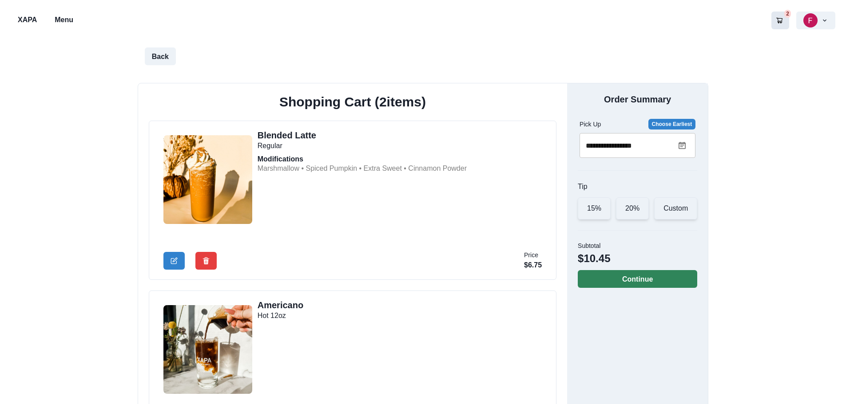
click at [615, 277] on button "Continue" at bounding box center [636, 279] width 119 height 18
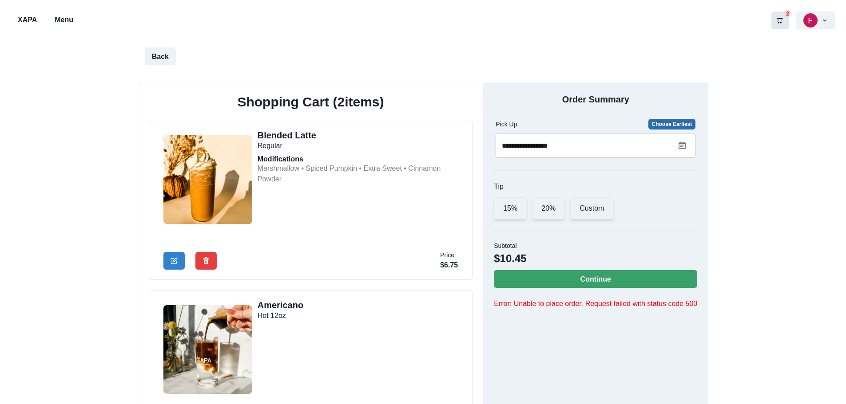
click at [691, 121] on button "Choose Earliest" at bounding box center [671, 124] width 47 height 11
click at [584, 204] on div "Custom" at bounding box center [591, 209] width 43 height 22
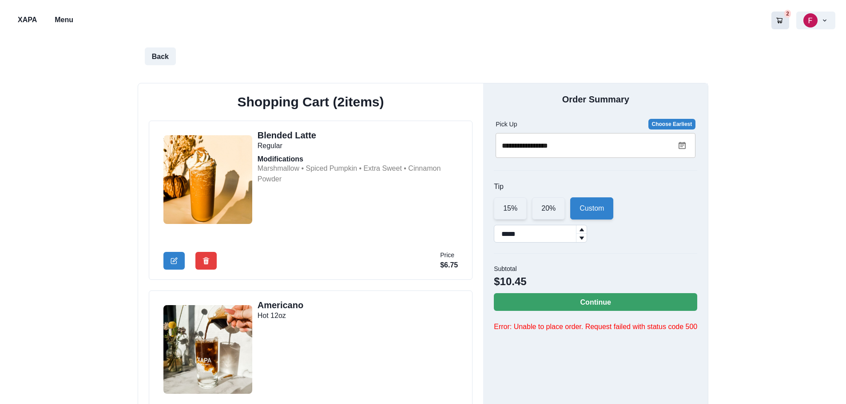
click at [557, 234] on input "*****" at bounding box center [540, 234] width 93 height 18
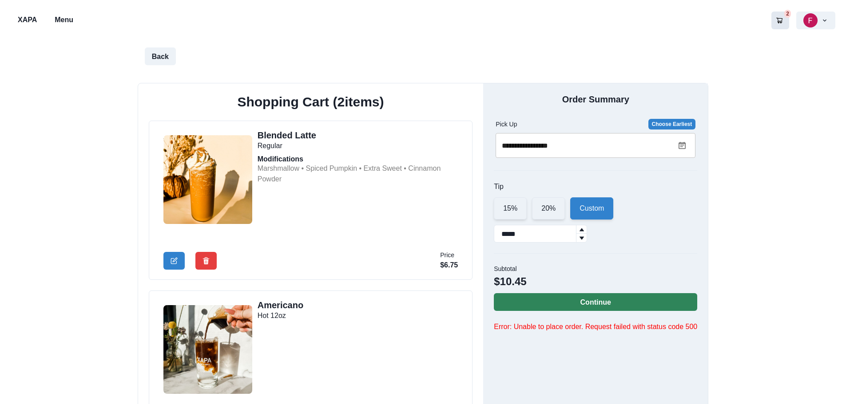
click at [561, 305] on button "Continue" at bounding box center [595, 302] width 203 height 18
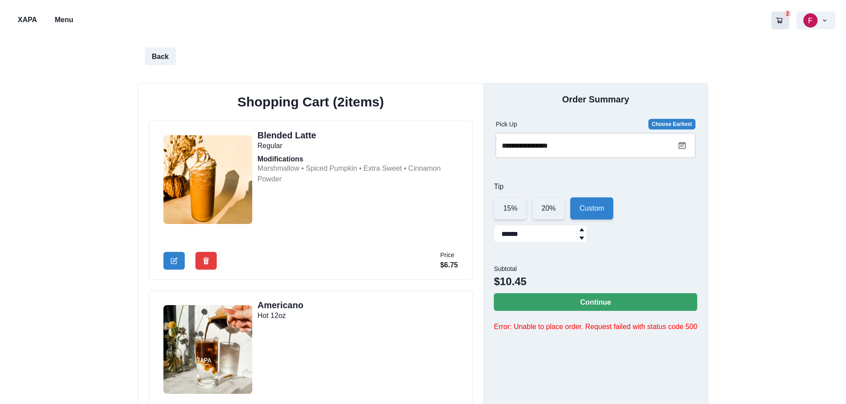
click at [584, 237] on icon at bounding box center [581, 238] width 5 height 5
click at [586, 229] on div at bounding box center [581, 229] width 11 height 8
type input "*****"
click at [584, 229] on icon at bounding box center [581, 229] width 5 height 5
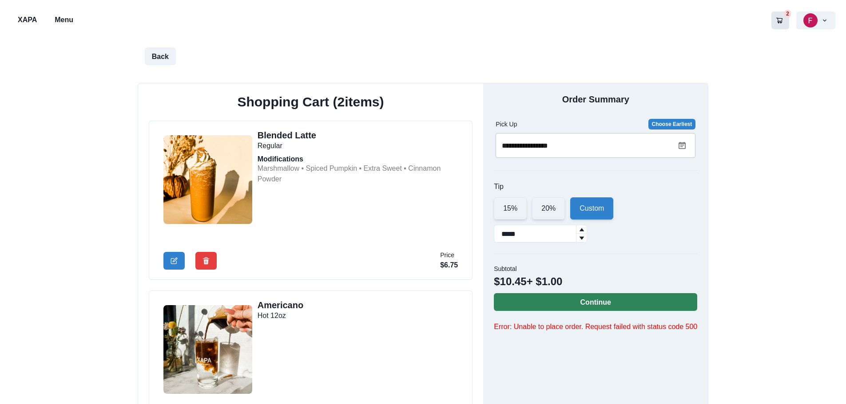
click at [565, 301] on button "Continue" at bounding box center [595, 302] width 203 height 18
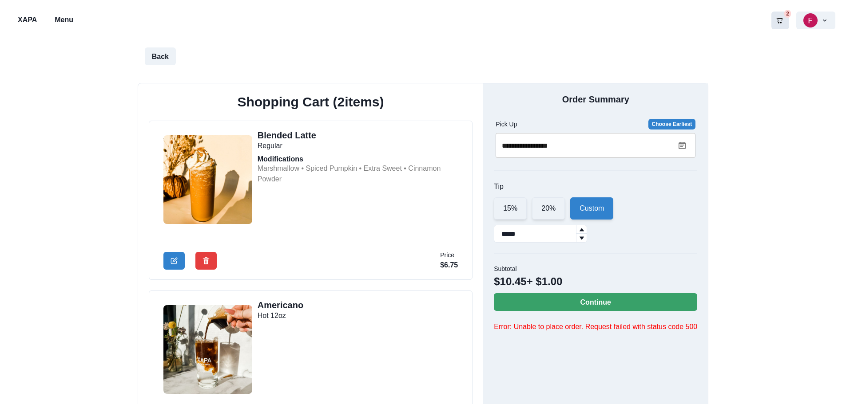
click at [574, 203] on div "Custom" at bounding box center [591, 209] width 43 height 22
click at [586, 206] on div "Custom" at bounding box center [591, 209] width 43 height 22
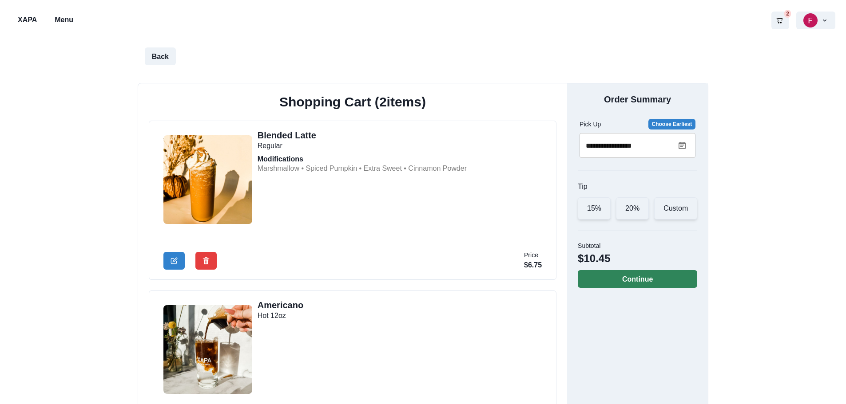
click at [628, 271] on button "Continue" at bounding box center [636, 279] width 119 height 18
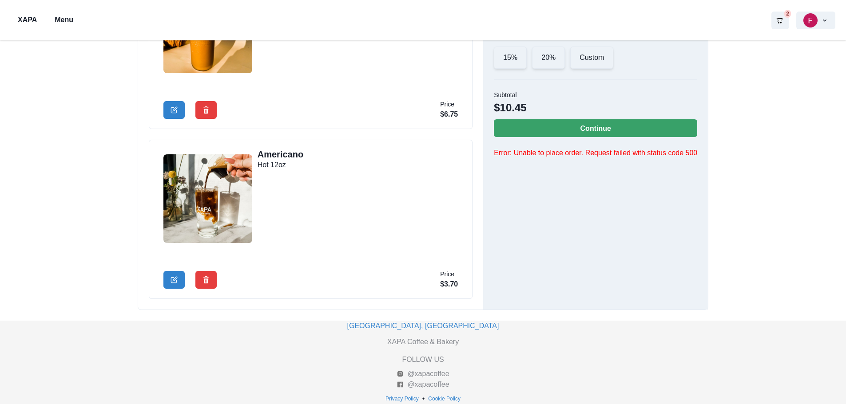
scroll to position [107, 0]
